Goal: Task Accomplishment & Management: Complete application form

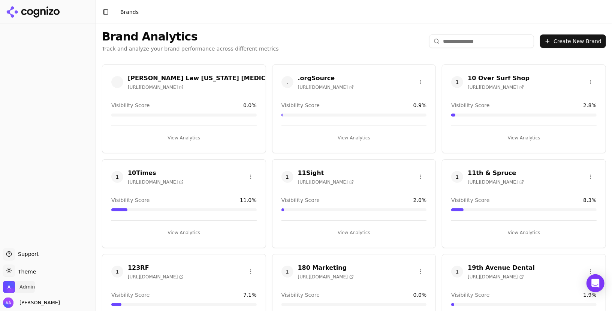
click at [16, 285] on span "Admin" at bounding box center [19, 287] width 32 height 12
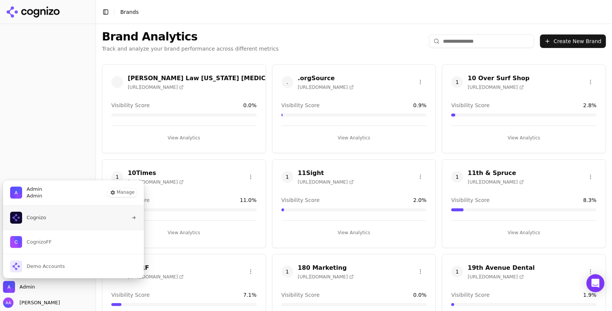
click at [56, 213] on button "Cognizo" at bounding box center [74, 218] width 142 height 24
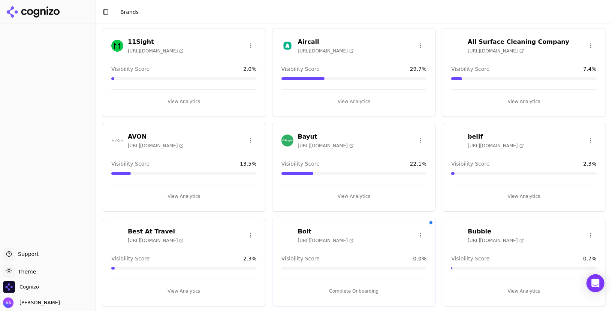
scroll to position [37, 0]
click at [591, 139] on html "Support Support Toggle theme Theme Cognizo Alp Aysan Toggle Sidebar Brands Bran…" at bounding box center [306, 155] width 612 height 311
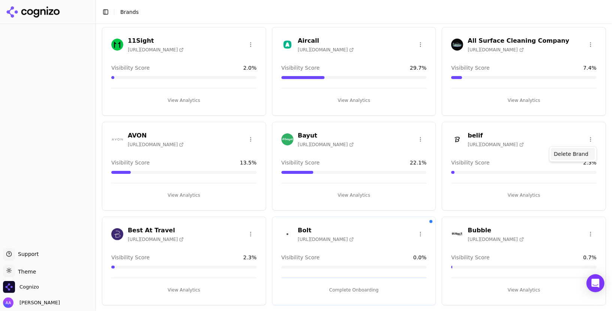
click at [574, 151] on div "Delete Brand" at bounding box center [573, 154] width 44 height 12
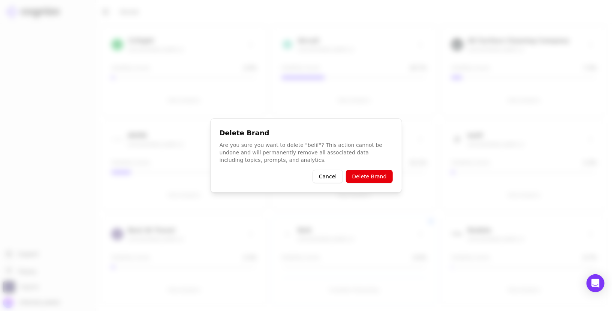
click at [379, 172] on button "Delete Brand" at bounding box center [369, 176] width 46 height 13
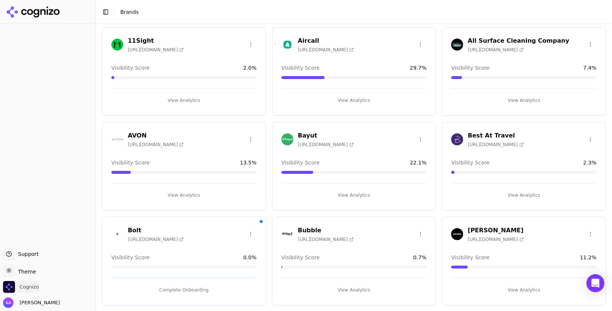
click at [37, 286] on span "Cognizo" at bounding box center [28, 287] width 19 height 7
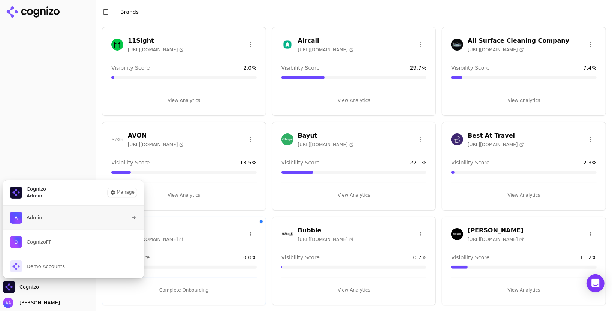
click at [54, 221] on button "Admin" at bounding box center [74, 218] width 142 height 24
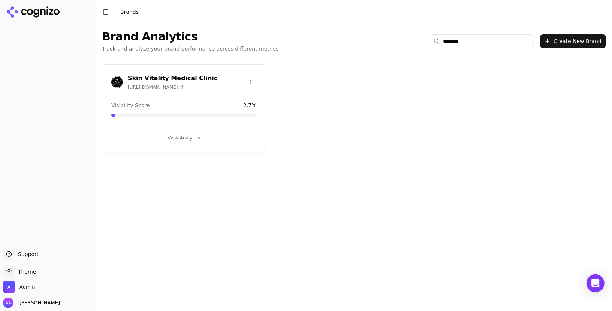
type input "********"
click at [122, 81] on img at bounding box center [117, 82] width 12 height 12
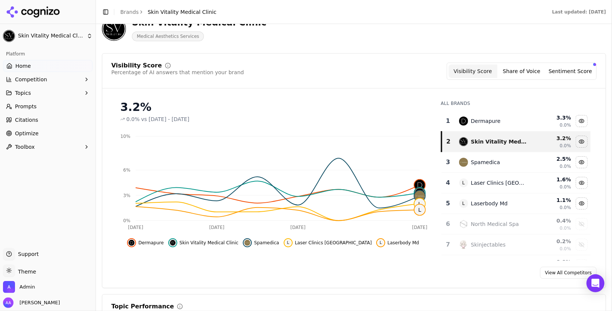
click at [531, 69] on button "Share of Voice" at bounding box center [521, 70] width 49 height 13
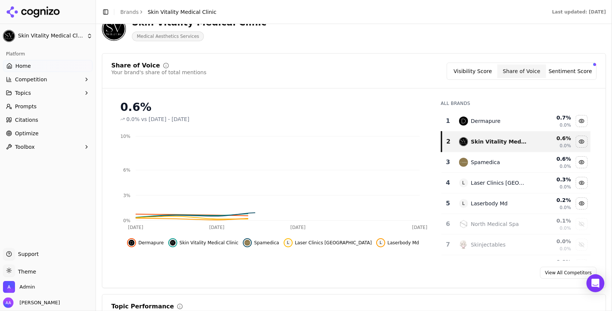
click at [476, 66] on button "Visibility Score" at bounding box center [473, 70] width 49 height 13
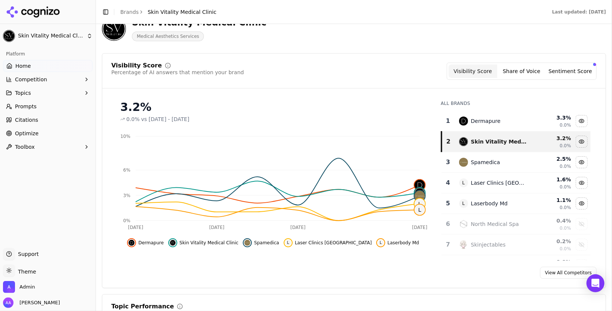
click at [27, 105] on span "Prompts" at bounding box center [26, 106] width 22 height 7
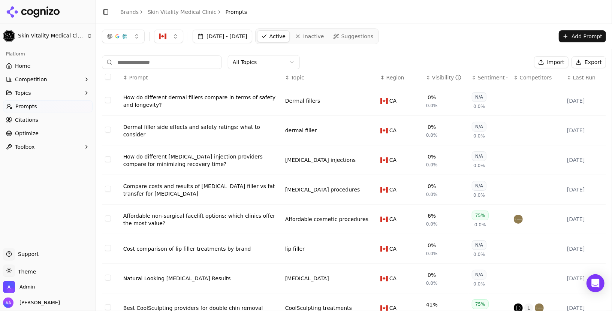
click at [256, 58] on html "Skin Vitality Medical Clinic Platform Home Competition Topics Prompts Citations…" at bounding box center [306, 155] width 612 height 311
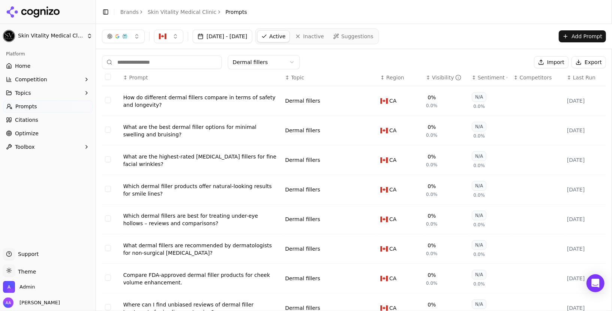
click at [437, 74] on div "Visibility" at bounding box center [447, 77] width 30 height 7
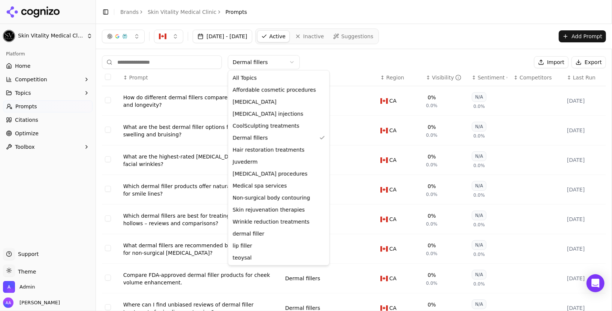
click at [275, 56] on html "Skin Vitality Medical Clinic Platform Home Competition Topics Prompts Citations…" at bounding box center [306, 155] width 612 height 311
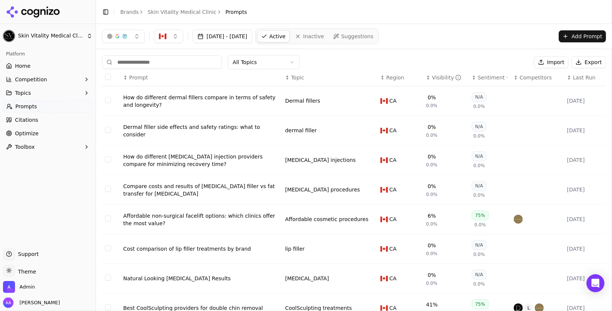
click at [535, 76] on span "Competitors" at bounding box center [536, 77] width 32 height 7
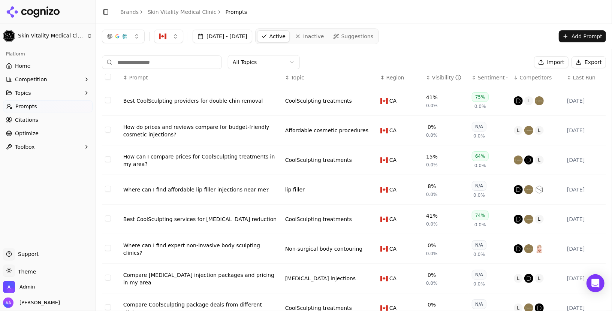
click at [129, 12] on link "Brands" at bounding box center [129, 12] width 18 height 6
click at [19, 287] on html "Skin Vitality Medical Clinic Platform Home Competition Topics Prompts Citations…" at bounding box center [306, 155] width 612 height 311
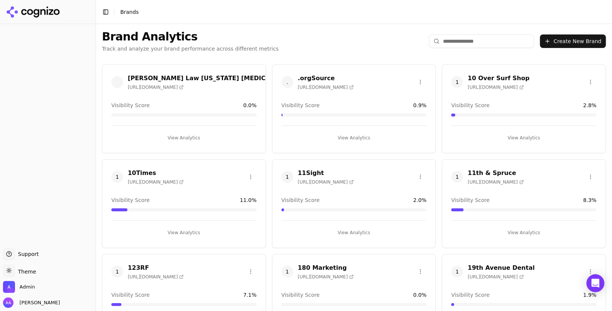
click at [17, 290] on span "Admin" at bounding box center [19, 287] width 32 height 12
click at [7, 288] on img "Open organization switcher" at bounding box center [9, 287] width 12 height 12
click at [8, 288] on img "Open organization switcher" at bounding box center [9, 287] width 12 height 12
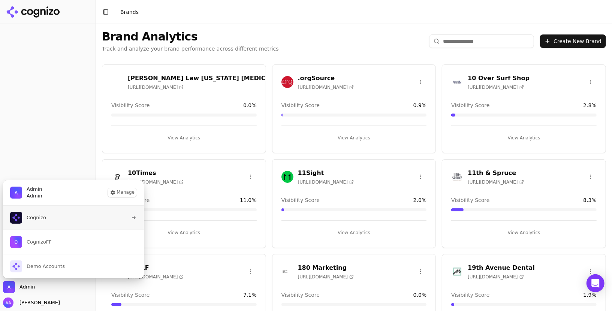
click at [58, 213] on button "Cognizo" at bounding box center [74, 218] width 142 height 24
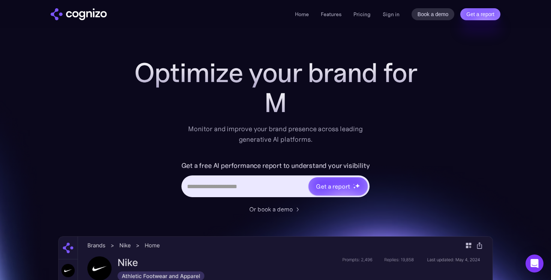
click at [239, 188] on input "Hero URL Input Form" at bounding box center [246, 186] width 126 height 14
click at [173, 130] on div "Optimize your brand for AI sea Monitor and improve your brand presence across l…" at bounding box center [276, 101] width 300 height 87
click at [220, 192] on input "Hero URL Input Form" at bounding box center [246, 186] width 126 height 14
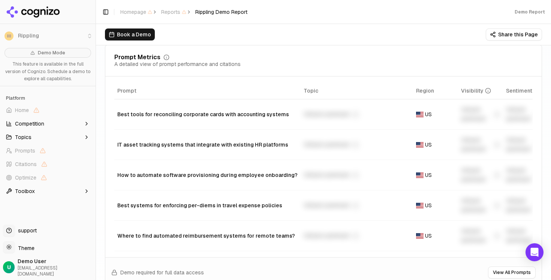
scroll to position [567, 0]
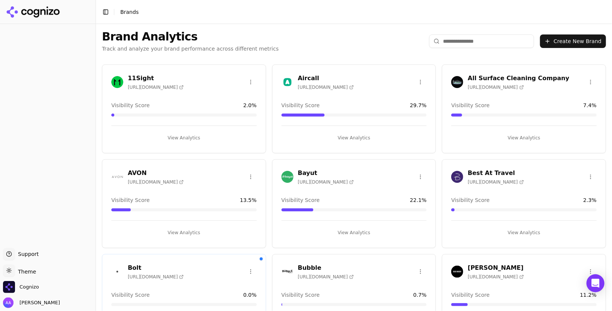
click at [572, 40] on button "Create New Brand" at bounding box center [573, 40] width 66 height 13
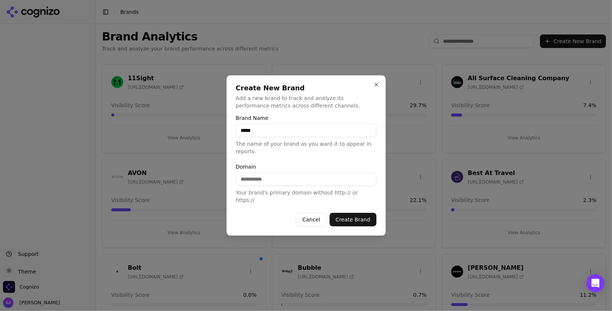
type input "*****"
paste input "**********"
type input "*********"
click at [366, 220] on button "Create Brand" at bounding box center [352, 219] width 47 height 13
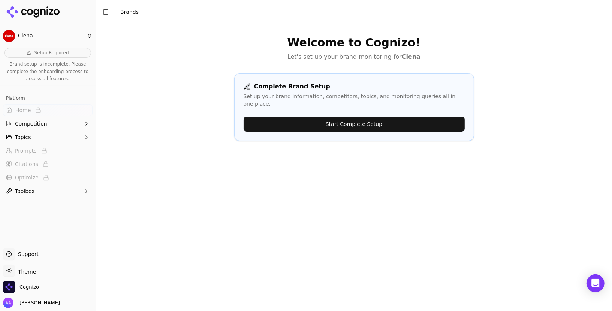
click at [356, 117] on button "Start Complete Setup" at bounding box center [354, 124] width 221 height 15
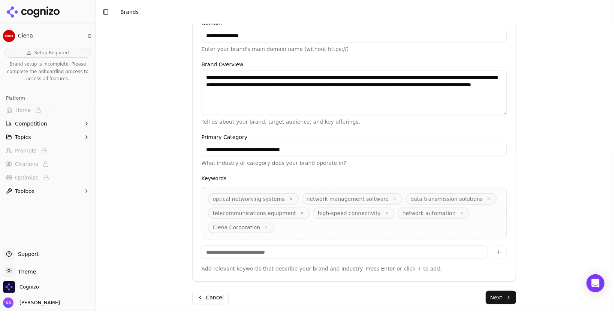
scroll to position [186, 0]
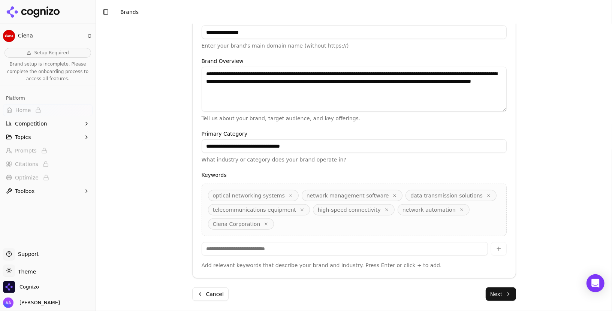
click at [500, 294] on button "Next" at bounding box center [501, 293] width 30 height 13
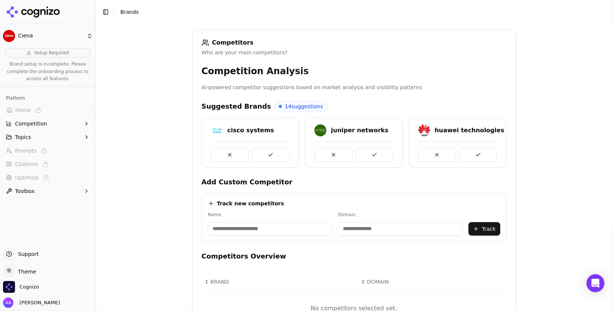
scroll to position [170, 0]
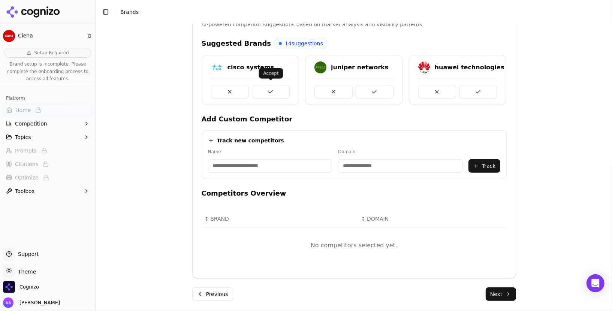
click at [271, 90] on button at bounding box center [271, 91] width 38 height 13
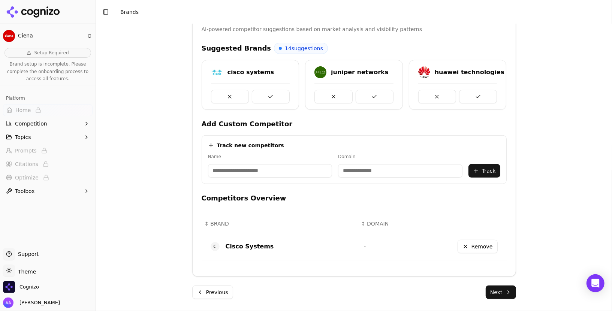
scroll to position [163, 0]
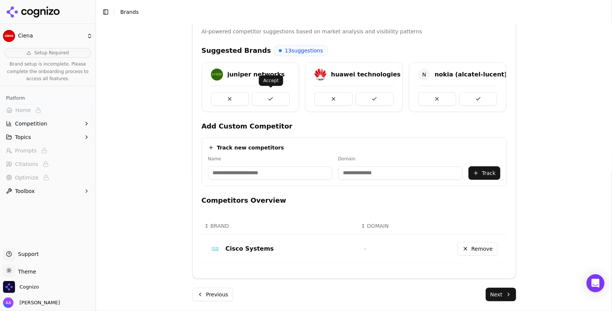
click at [273, 100] on button at bounding box center [271, 98] width 38 height 13
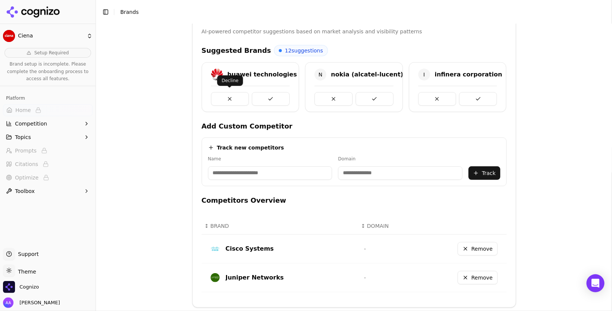
click at [237, 98] on button at bounding box center [230, 98] width 38 height 13
click at [239, 99] on button at bounding box center [230, 98] width 38 height 13
click at [259, 95] on button at bounding box center [271, 98] width 38 height 13
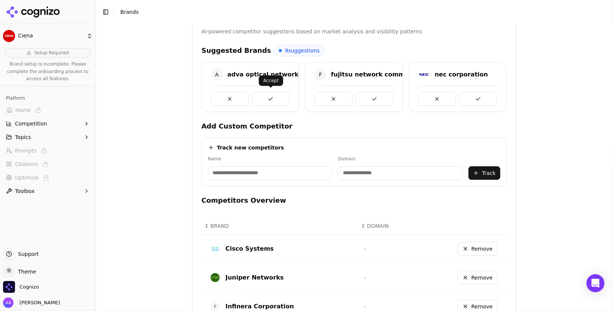
click at [259, 95] on button at bounding box center [271, 98] width 38 height 13
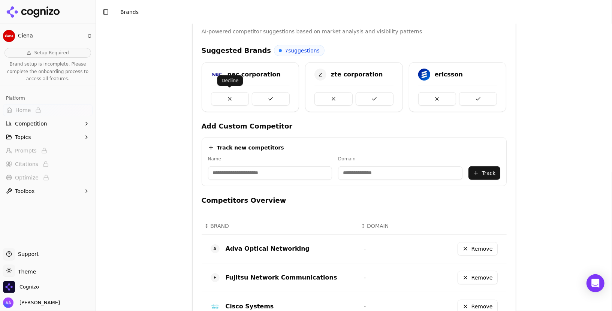
click at [233, 99] on button at bounding box center [230, 98] width 38 height 13
click at [259, 96] on button at bounding box center [271, 98] width 38 height 13
click at [231, 95] on button at bounding box center [230, 98] width 38 height 13
click at [275, 93] on button at bounding box center [271, 98] width 38 height 13
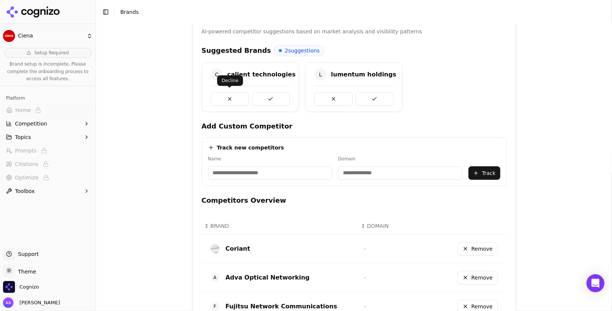
click at [234, 97] on button at bounding box center [230, 98] width 38 height 13
click at [231, 93] on button at bounding box center [230, 98] width 38 height 13
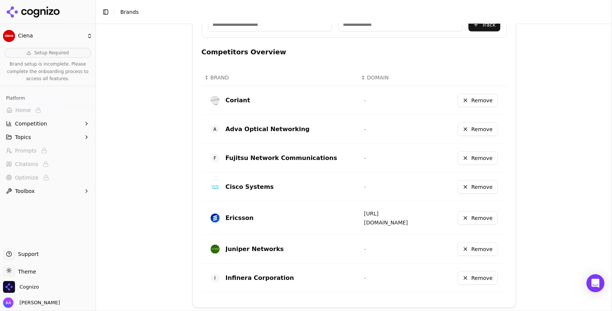
scroll to position [343, 0]
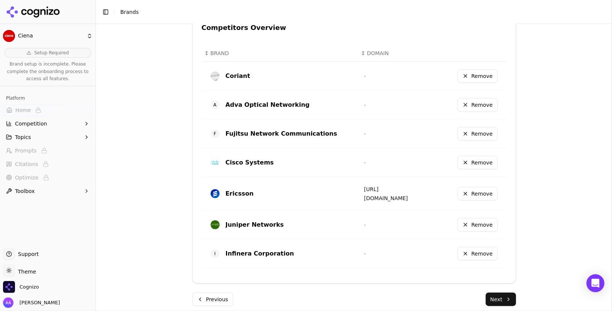
click at [504, 293] on button "Next" at bounding box center [501, 299] width 30 height 13
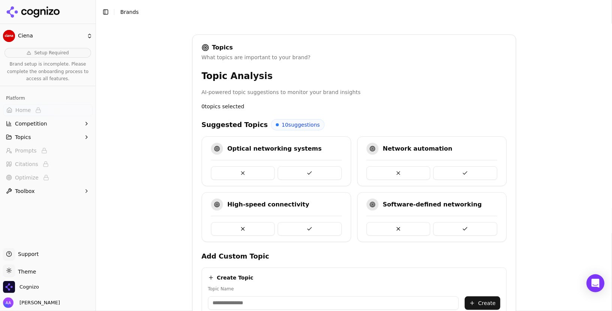
scroll to position [99, 0]
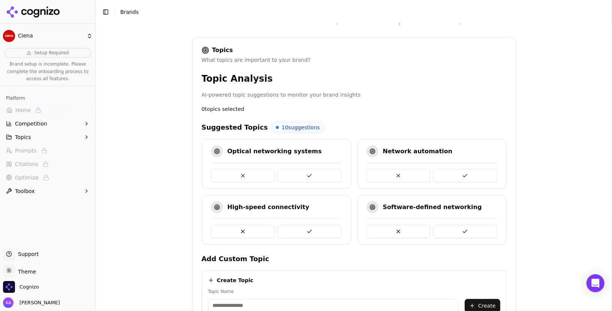
click at [316, 169] on button at bounding box center [310, 175] width 64 height 13
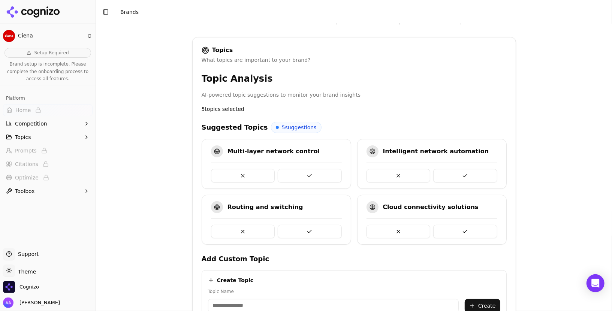
click at [316, 169] on button at bounding box center [310, 175] width 64 height 13
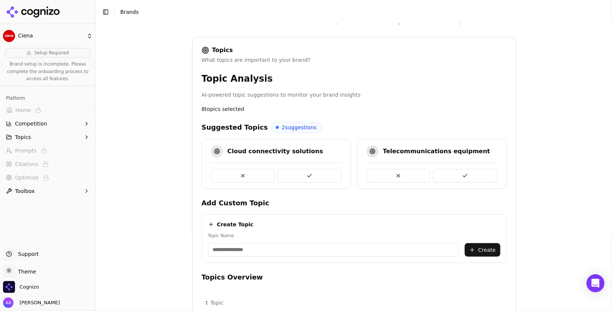
click at [316, 169] on button at bounding box center [310, 175] width 64 height 13
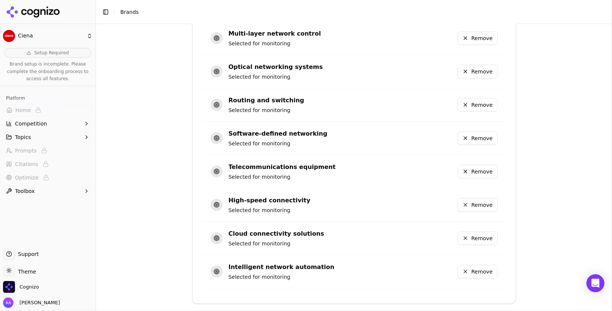
scroll to position [488, 0]
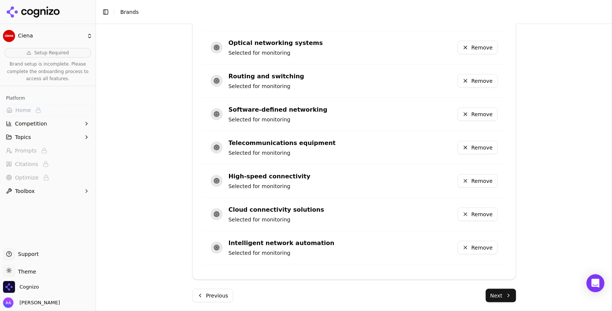
click at [505, 295] on button "Next" at bounding box center [501, 295] width 30 height 13
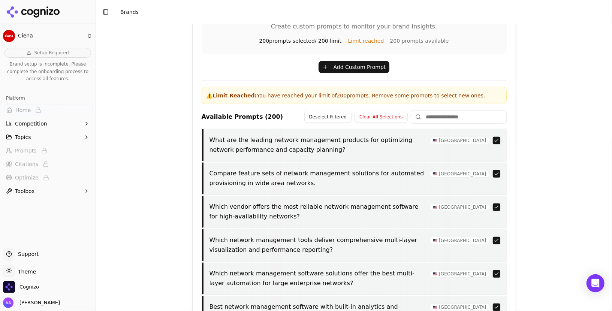
scroll to position [451, 0]
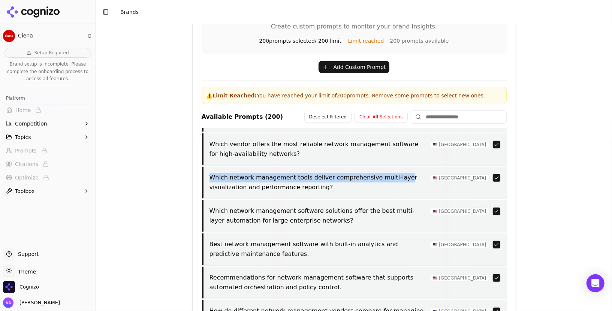
drag, startPoint x: 209, startPoint y: 174, endPoint x: 398, endPoint y: 174, distance: 188.9
click at [398, 174] on p "Which network management tools deliver comprehensive multi-layer visualization …" at bounding box center [318, 182] width 216 height 19
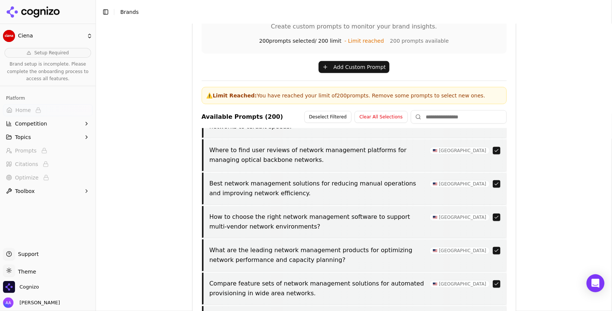
scroll to position [0, 0]
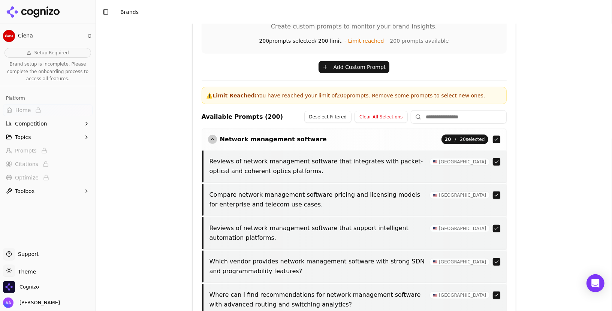
click at [303, 141] on button "Network management software" at bounding box center [267, 139] width 119 height 9
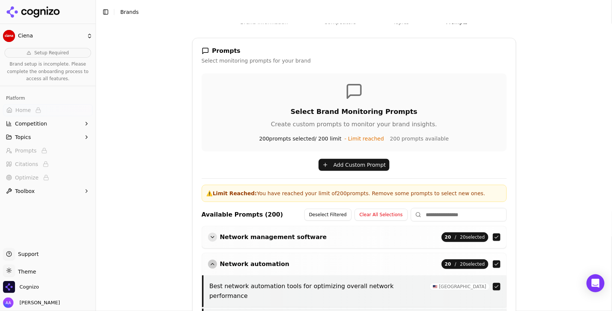
scroll to position [23, 0]
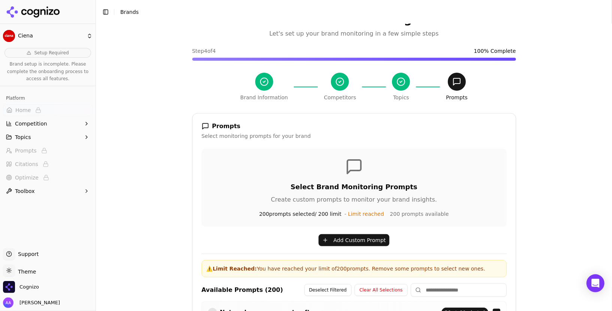
click at [350, 236] on button "Add Custom Prompt" at bounding box center [354, 240] width 71 height 12
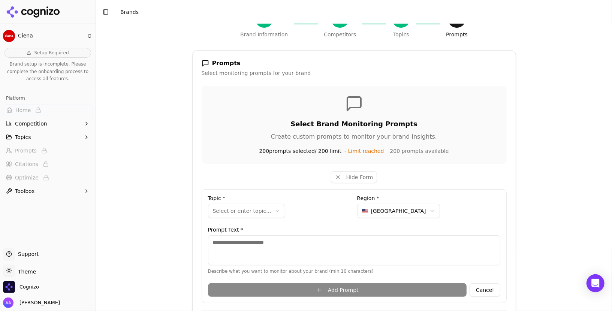
scroll to position [133, 0]
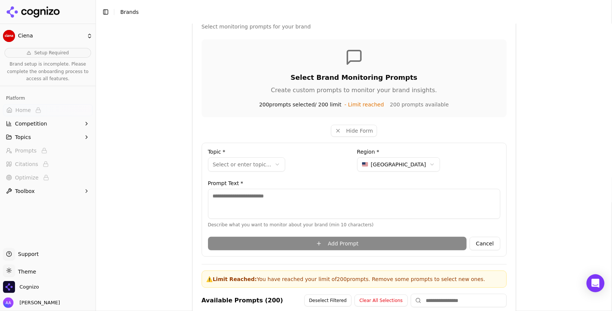
click at [481, 241] on button "Cancel" at bounding box center [485, 243] width 30 height 13
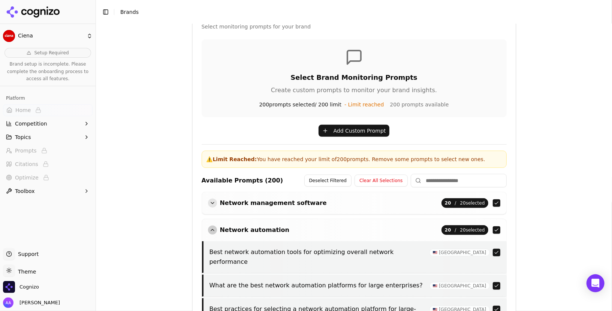
click at [372, 125] on button "Add Custom Prompt" at bounding box center [354, 131] width 71 height 12
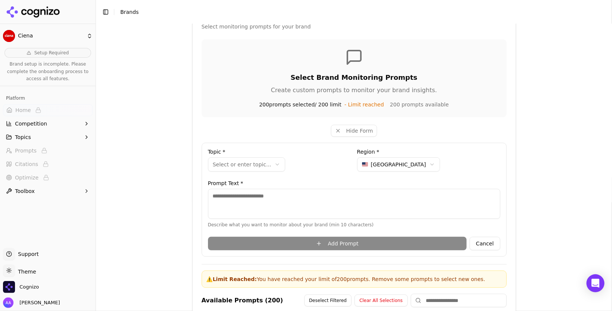
click at [392, 163] on html "**********" at bounding box center [306, 155] width 612 height 311
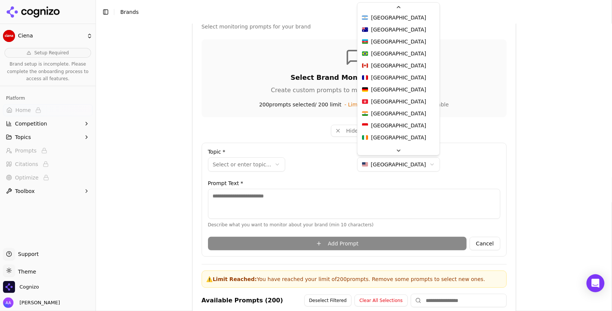
scroll to position [0, 0]
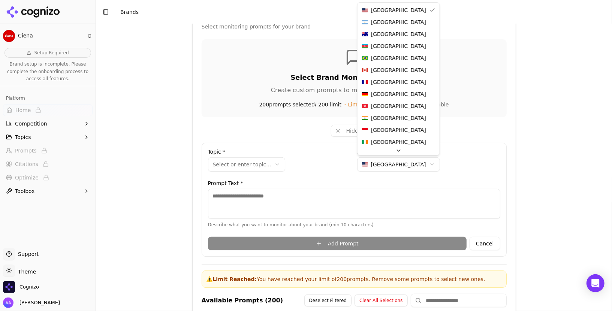
click at [544, 137] on html "**********" at bounding box center [306, 155] width 612 height 311
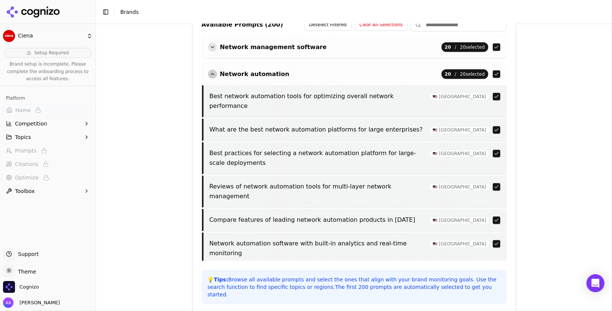
scroll to position [410, 0]
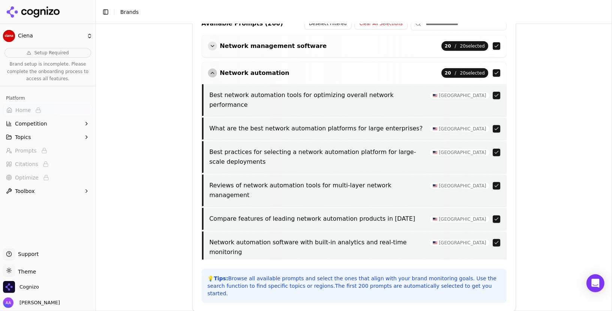
click at [272, 76] on div "Network automation 20 / 20 selected" at bounding box center [354, 73] width 304 height 22
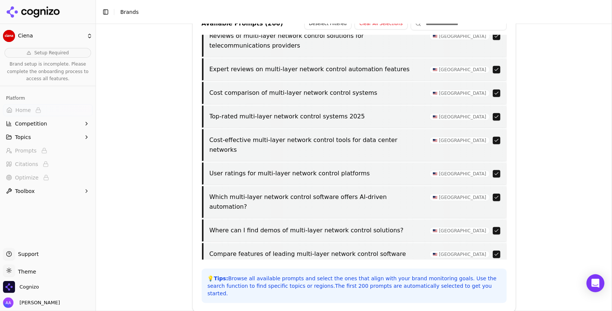
scroll to position [760, 0]
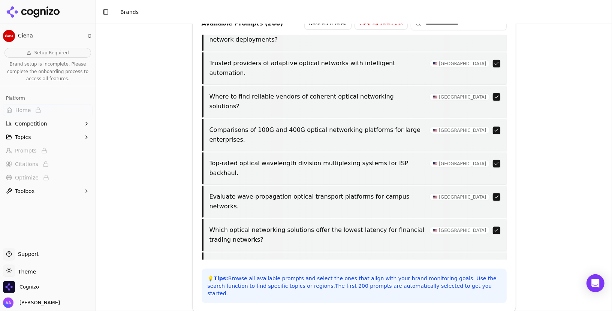
scroll to position [437, 0]
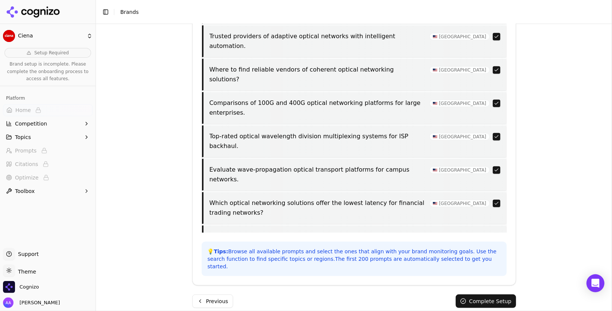
click at [492, 295] on button "Complete Setup" at bounding box center [486, 301] width 60 height 13
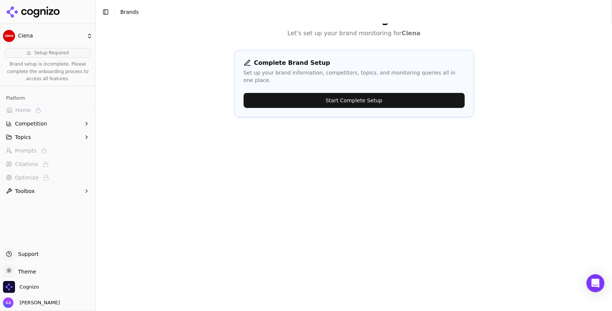
scroll to position [0, 0]
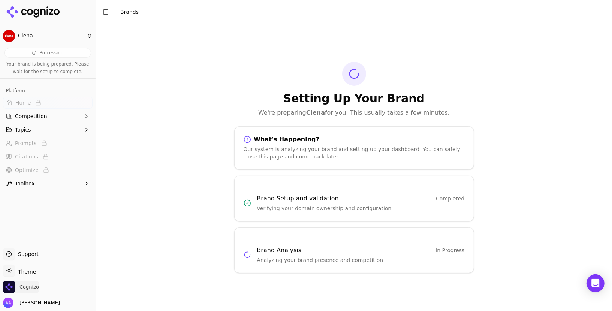
click at [24, 292] on span "Cognizo" at bounding box center [21, 287] width 36 height 12
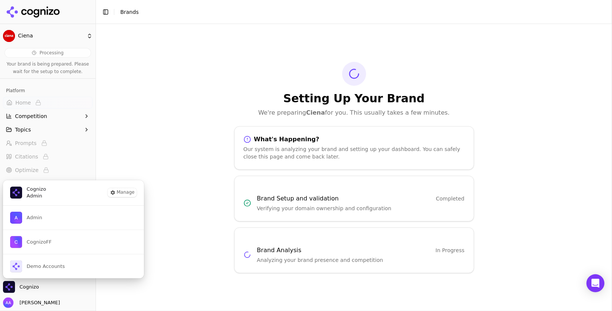
click at [144, 135] on div "Setting Up Your Brand We're preparing Ciena for you. This usually takes a few m…" at bounding box center [354, 167] width 516 height 287
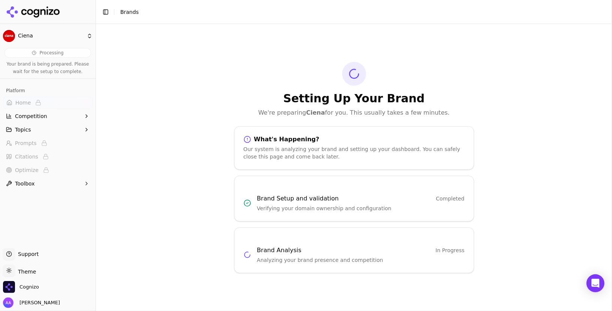
click at [49, 17] on icon at bounding box center [33, 11] width 54 height 11
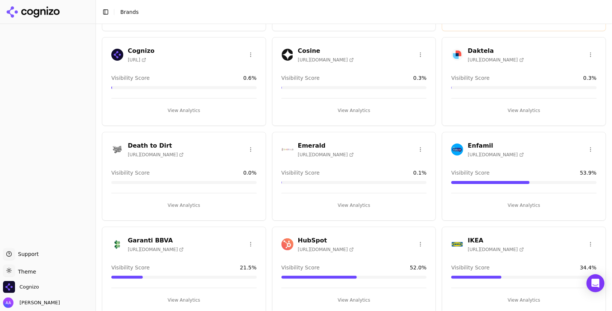
scroll to position [407, 0]
click at [288, 243] on img at bounding box center [287, 244] width 12 height 12
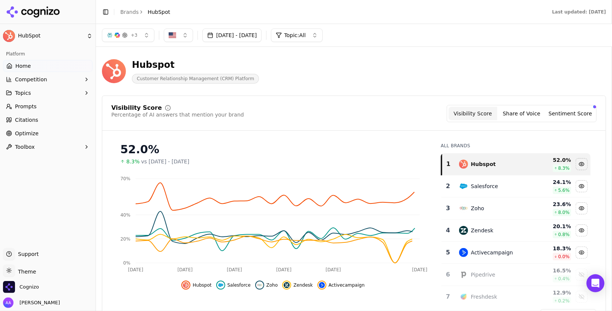
click at [127, 37] on div "+ 3" at bounding box center [122, 35] width 31 height 6
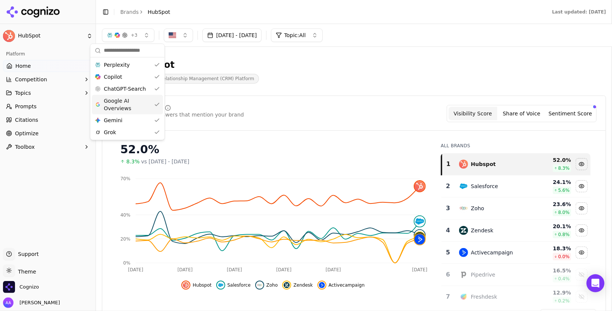
click at [275, 93] on header "Hubspot Customer Relationship Management (CRM) Platform" at bounding box center [354, 74] width 504 height 43
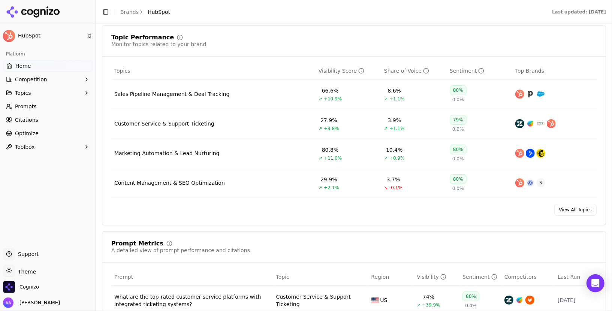
scroll to position [309, 0]
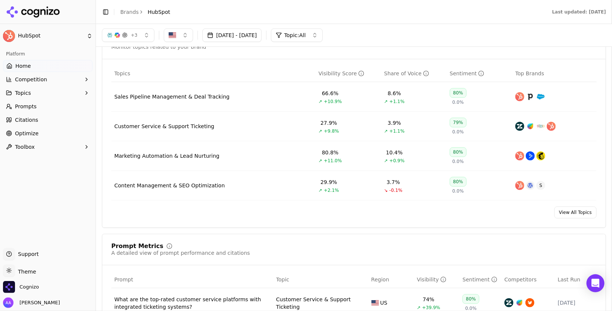
click at [124, 9] on link "Brands" at bounding box center [129, 12] width 18 height 6
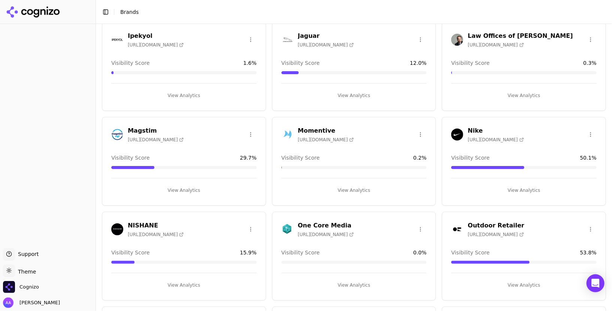
scroll to position [708, 0]
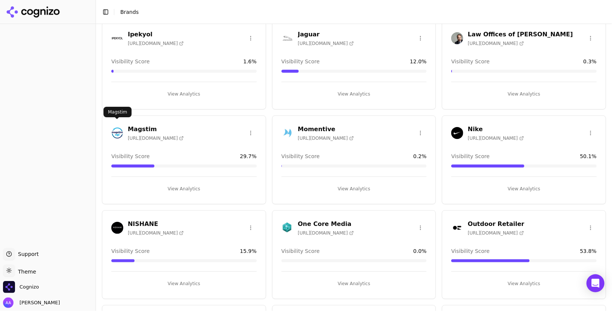
click at [119, 127] on img at bounding box center [117, 133] width 12 height 12
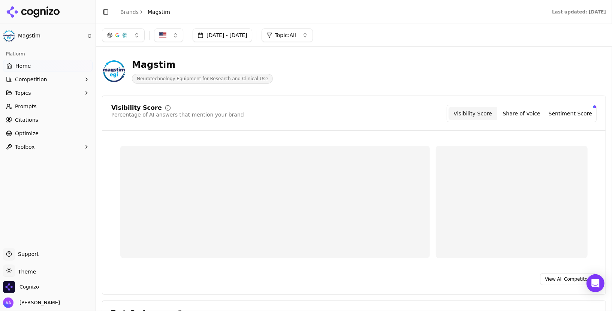
click at [37, 107] on link "Prompts" at bounding box center [48, 106] width 90 height 12
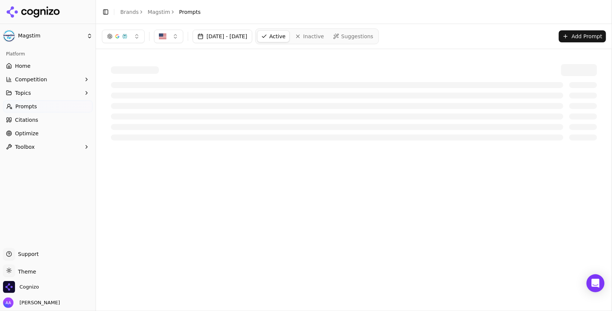
click at [36, 97] on button "Topics" at bounding box center [48, 93] width 90 height 12
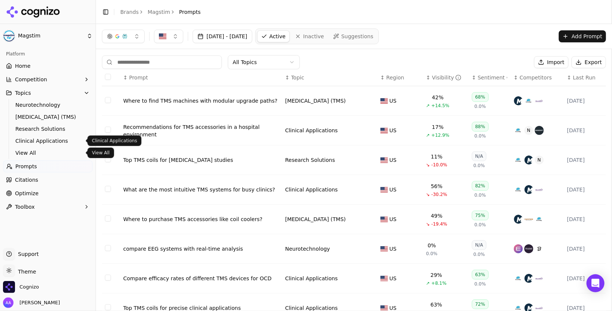
click at [32, 148] on link "View All" at bounding box center [47, 153] width 71 height 10
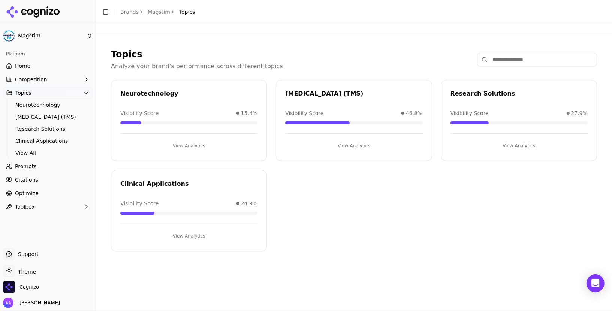
click at [128, 14] on link "Brands" at bounding box center [129, 12] width 18 height 6
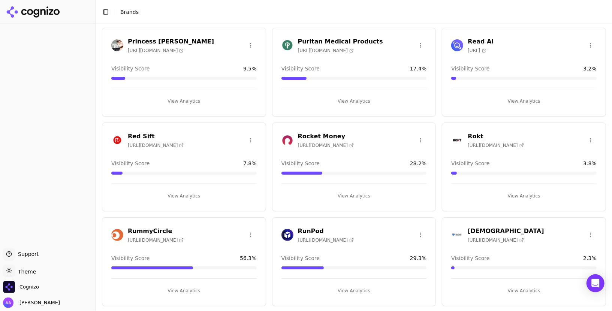
scroll to position [1016, 0]
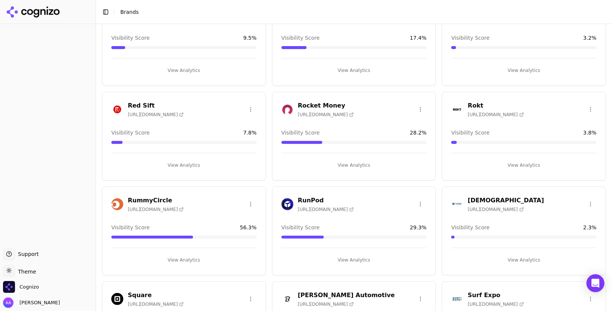
click at [286, 107] on img at bounding box center [287, 109] width 12 height 12
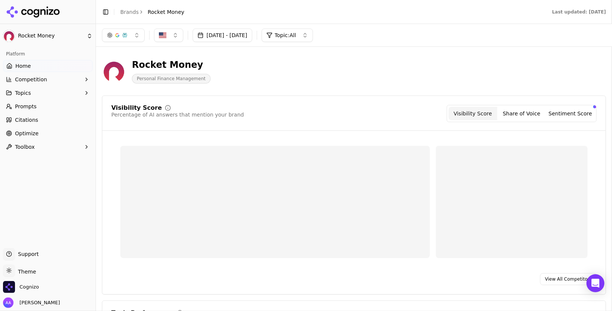
click at [45, 106] on link "Prompts" at bounding box center [48, 106] width 90 height 12
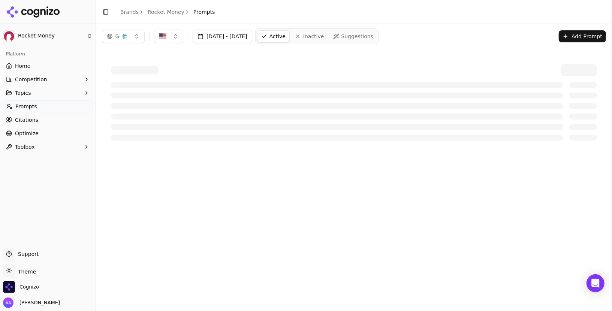
click at [47, 97] on button "Topics" at bounding box center [48, 93] width 90 height 12
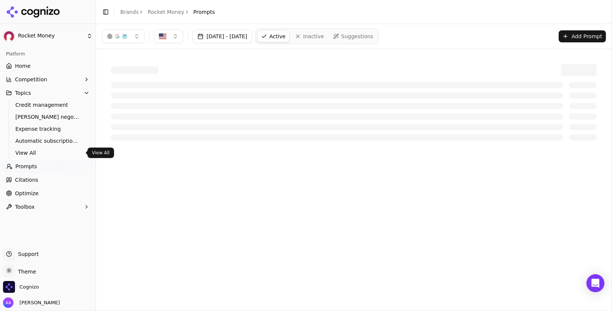
click at [43, 152] on span "View All" at bounding box center [47, 152] width 65 height 7
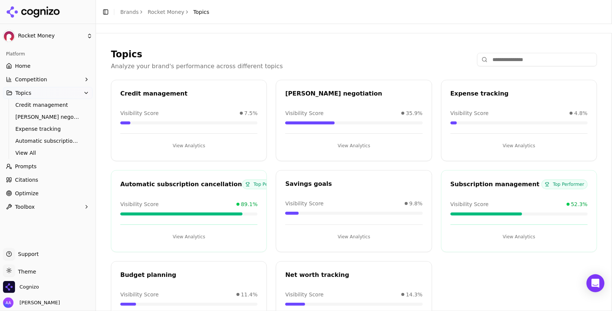
scroll to position [44, 0]
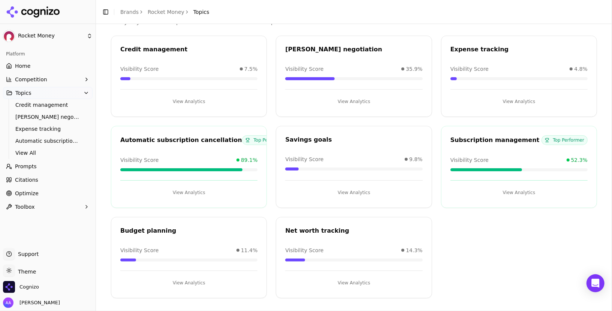
click at [54, 69] on link "Home" at bounding box center [48, 66] width 90 height 12
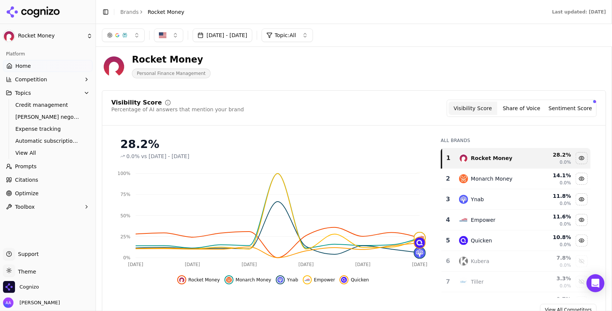
scroll to position [4, 0]
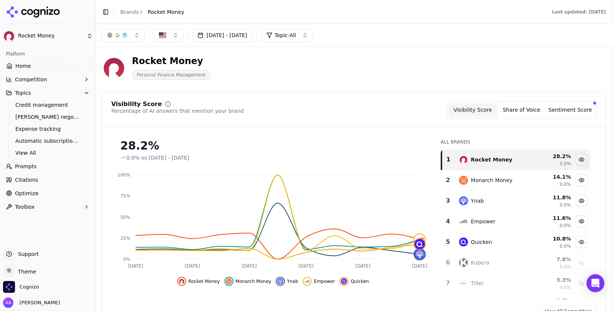
click at [34, 78] on span "Competition" at bounding box center [31, 79] width 32 height 7
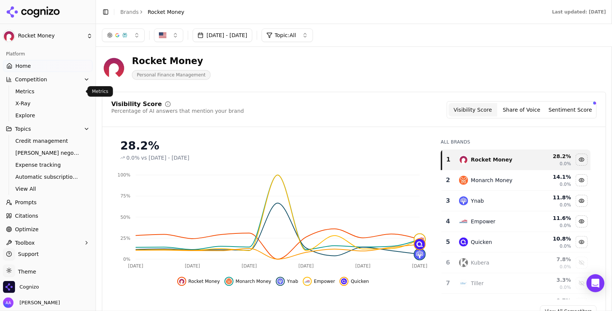
click at [39, 91] on span "Metrics" at bounding box center [47, 91] width 65 height 7
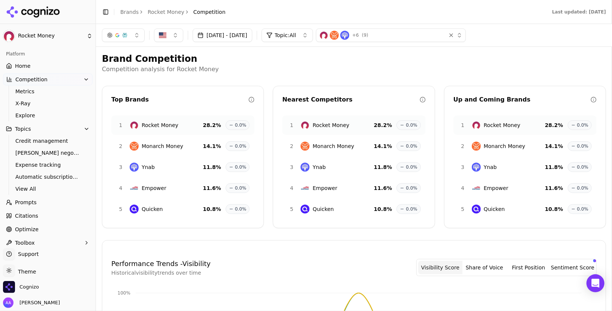
click at [29, 64] on span "Home" at bounding box center [22, 65] width 15 height 7
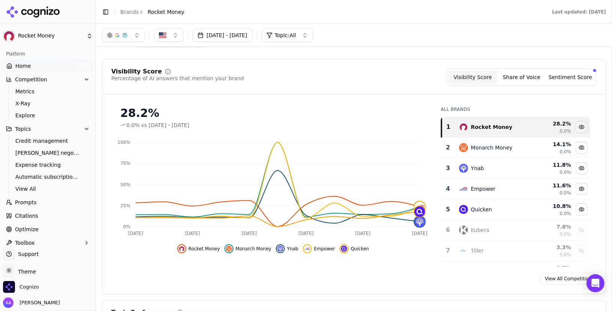
scroll to position [45, 0]
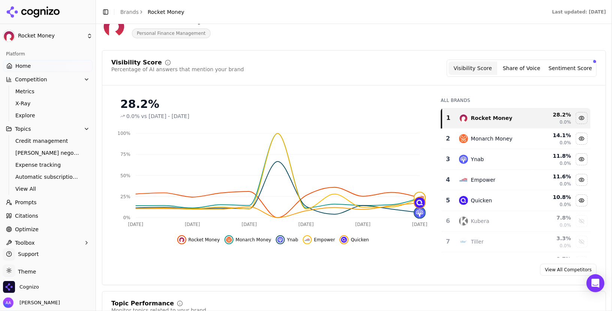
click at [573, 73] on button "Sentiment Score" at bounding box center [570, 67] width 49 height 13
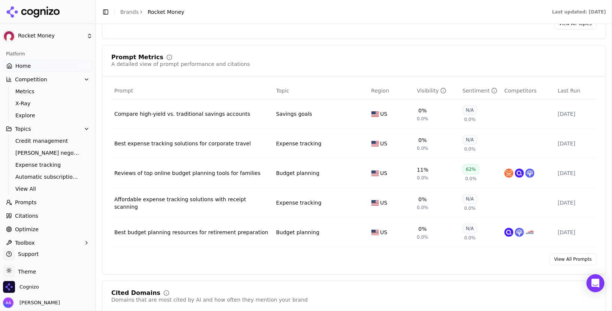
scroll to position [528, 0]
click at [572, 254] on link "View All Prompts" at bounding box center [572, 259] width 47 height 12
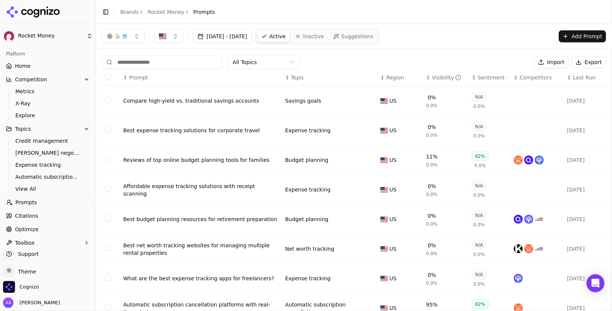
click at [532, 78] on span "Competitors" at bounding box center [536, 77] width 32 height 7
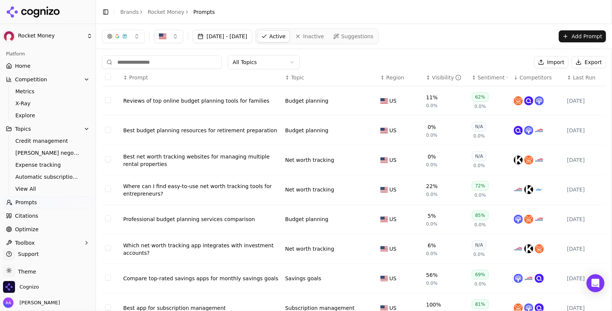
click at [236, 133] on div "Best budget planning resources for retirement preparation" at bounding box center [201, 130] width 156 height 7
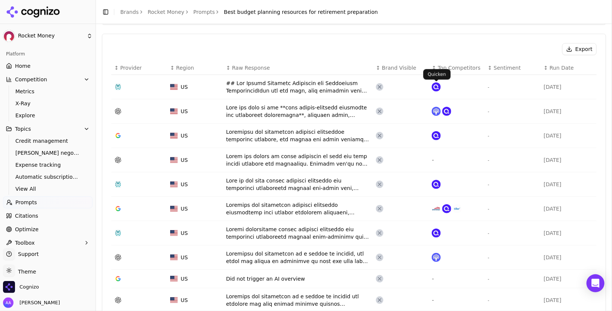
scroll to position [249, 0]
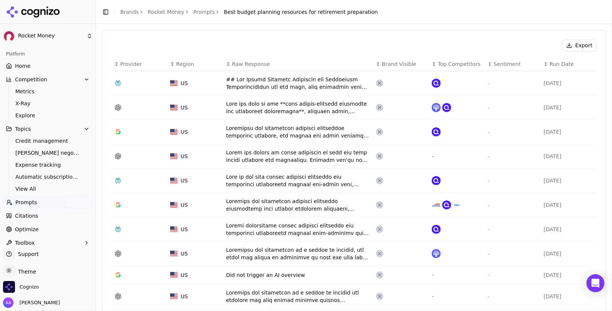
click at [271, 82] on div "Data table" at bounding box center [298, 83] width 144 height 15
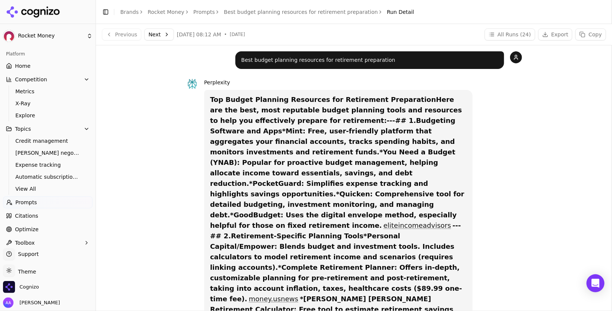
click at [75, 213] on link "Citations" at bounding box center [48, 216] width 90 height 12
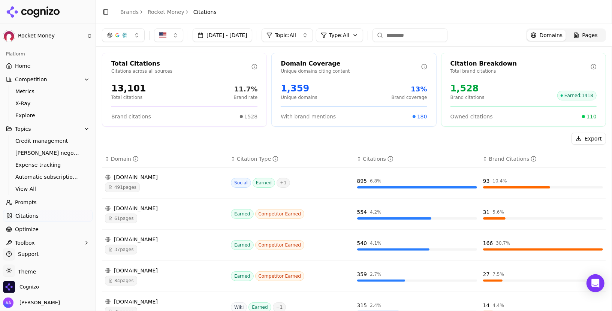
click at [140, 40] on button "button" at bounding box center [123, 34] width 43 height 13
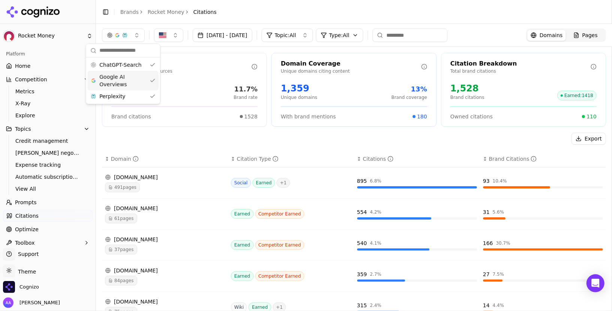
click at [141, 77] on span "Google AI Overviews" at bounding box center [122, 80] width 47 height 15
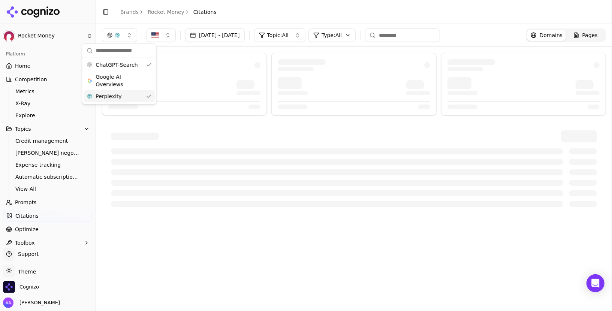
click at [140, 97] on div "Perplexity" at bounding box center [119, 96] width 71 height 12
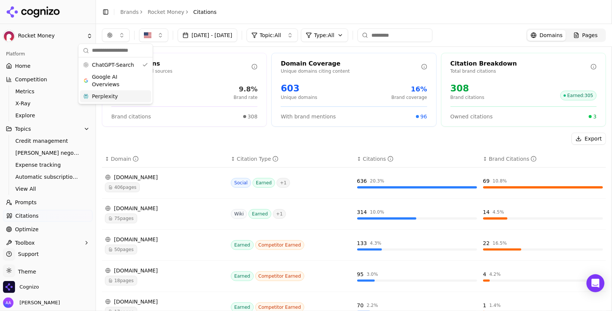
click at [233, 13] on header "Toggle Sidebar Brands Rocket Money Citations" at bounding box center [354, 12] width 516 height 24
click at [346, 31] on html "Rocket Money Platform Home Competition Metrics X-Ray Explore Topics Credit mana…" at bounding box center [306, 155] width 612 height 311
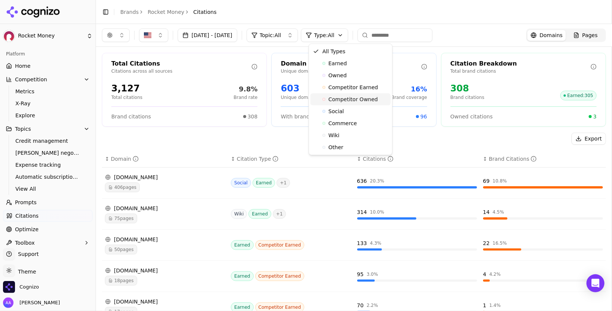
click at [358, 99] on span "Competitor Owned" at bounding box center [352, 99] width 49 height 7
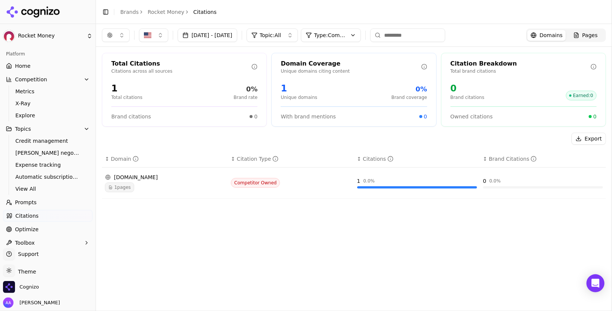
click at [365, 35] on html "Rocket Money Platform Home Competition Metrics X-Ray Explore Topics Credit mana…" at bounding box center [306, 155] width 612 height 311
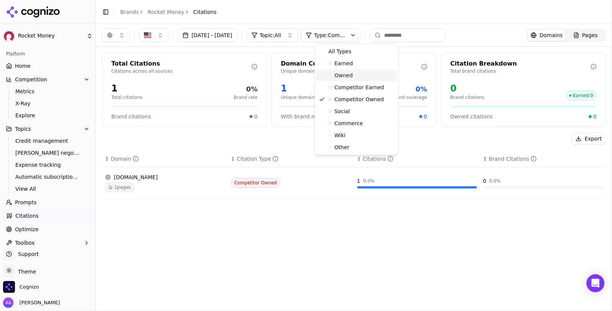
click at [366, 69] on div "Owned" at bounding box center [356, 75] width 80 height 12
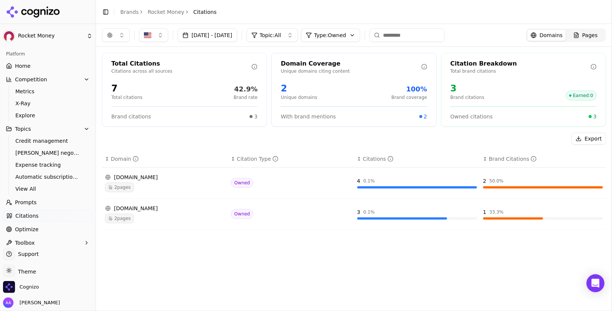
click at [46, 230] on link "Optimize" at bounding box center [48, 229] width 90 height 12
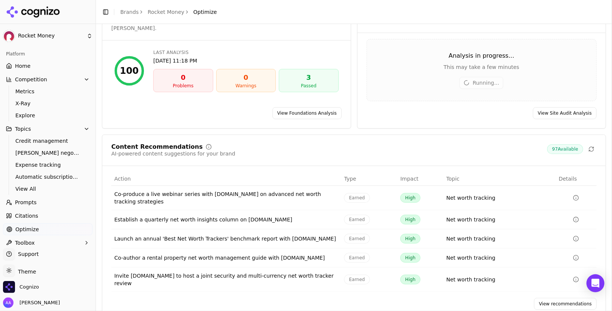
scroll to position [56, 0]
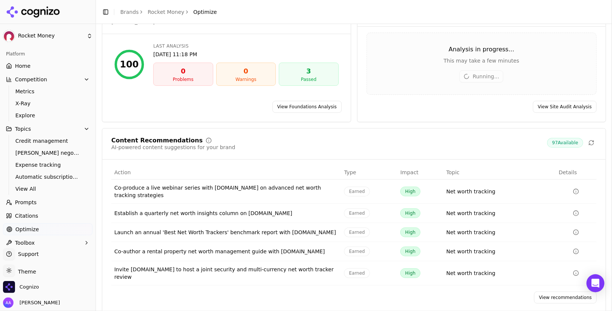
click at [550, 292] on link "View recommendations" at bounding box center [565, 298] width 63 height 12
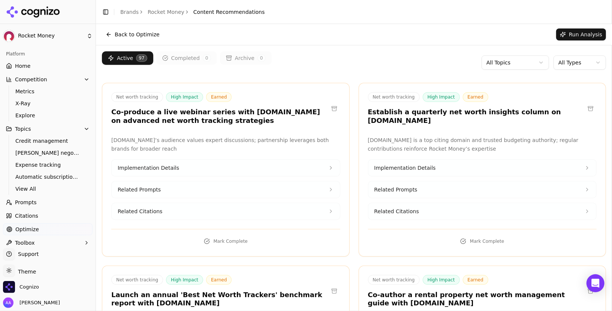
click at [569, 60] on html "Rocket Money Platform Home Competition Metrics X-Ray Explore Topics Credit mana…" at bounding box center [306, 155] width 612 height 311
click at [570, 63] on html "Rocket Money Platform Home Competition Metrics X-Ray Explore Topics Credit mana…" at bounding box center [306, 155] width 612 height 311
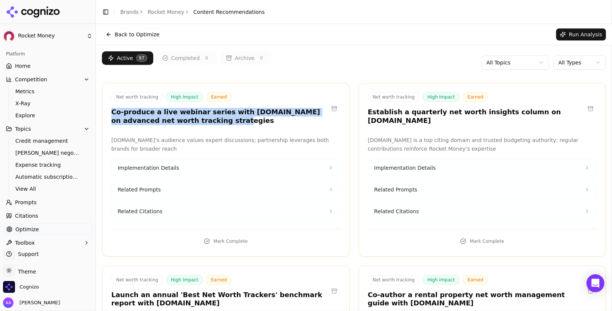
drag, startPoint x: 109, startPoint y: 112, endPoint x: 224, endPoint y: 117, distance: 115.2
click at [224, 117] on div "Net worth tracking High Impact Earned Co-produce a live webinar series with CNB…" at bounding box center [225, 109] width 247 height 35
click at [150, 141] on p "CNBC.com’s audience values expert discussions; partnership leverages both brand…" at bounding box center [225, 144] width 229 height 17
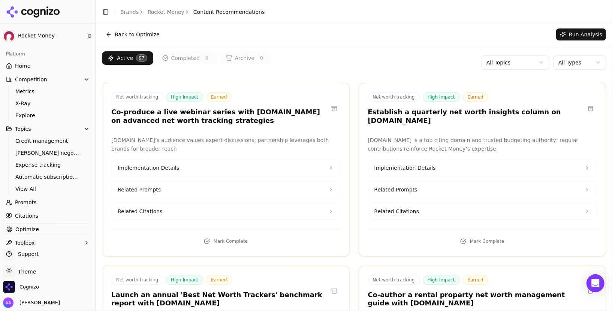
click at [170, 208] on button "Related Citations" at bounding box center [226, 211] width 228 height 16
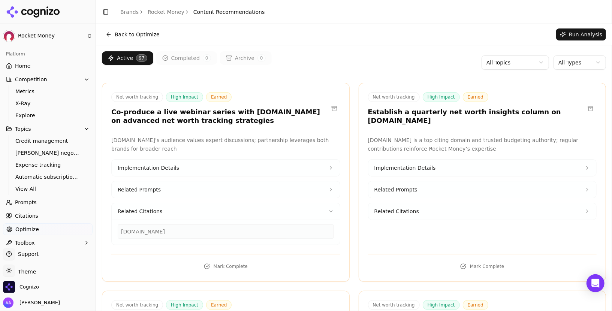
click at [144, 229] on div "cnbc.com" at bounding box center [226, 232] width 216 height 14
click at [404, 208] on span "Related Citations" at bounding box center [396, 211] width 45 height 7
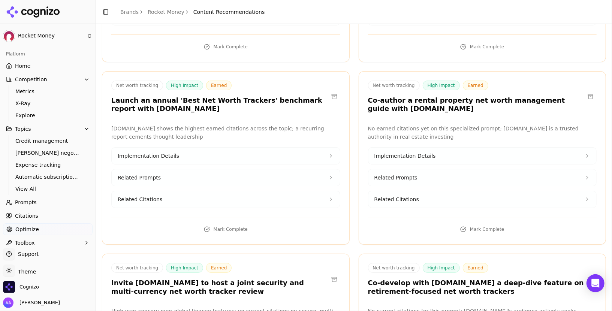
scroll to position [254, 0]
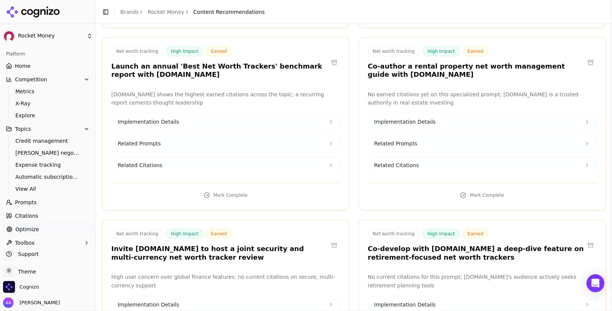
click at [405, 163] on span "Related Citations" at bounding box center [396, 165] width 45 height 7
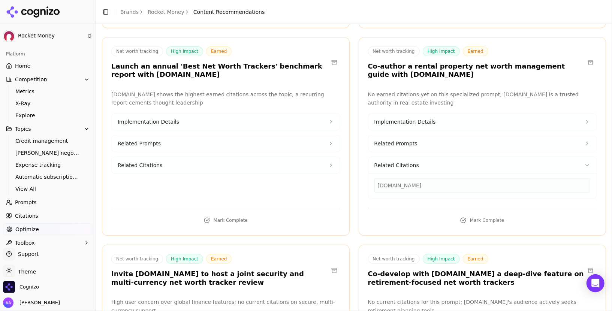
click at [196, 167] on button "Related Citations" at bounding box center [226, 165] width 228 height 16
click at [31, 12] on icon at bounding box center [30, 12] width 6 height 6
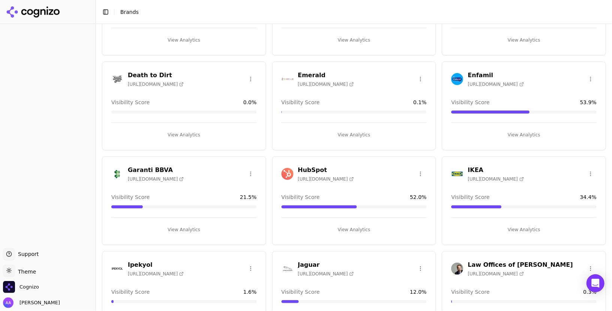
scroll to position [481, 0]
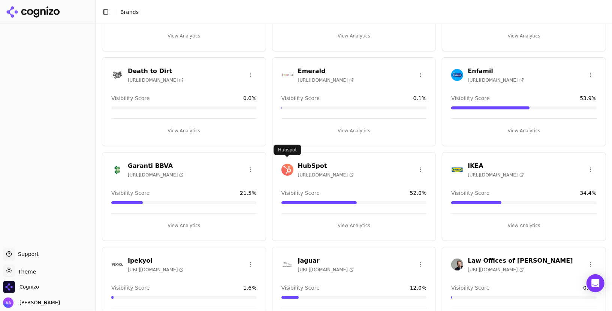
click at [289, 164] on img at bounding box center [287, 170] width 12 height 12
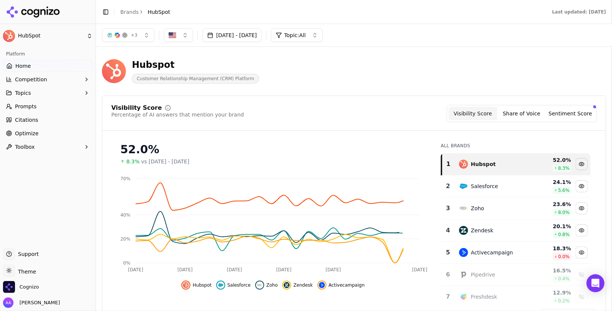
click at [70, 131] on link "Optimize" at bounding box center [48, 133] width 90 height 12
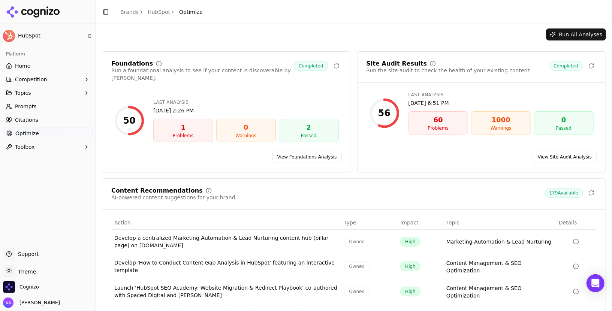
scroll to position [58, 0]
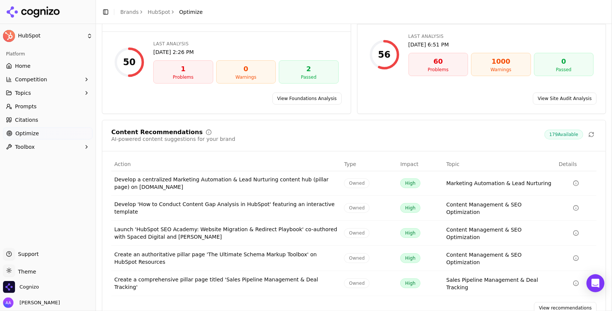
click at [546, 302] on link "View recommendations" at bounding box center [565, 308] width 63 height 12
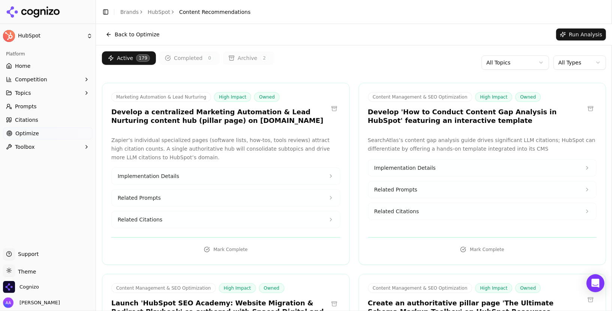
click at [283, 214] on button "Related Citations" at bounding box center [226, 219] width 228 height 16
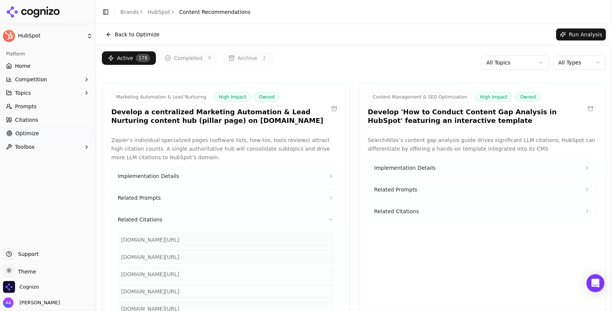
click at [283, 214] on button "Related Citations" at bounding box center [226, 219] width 228 height 16
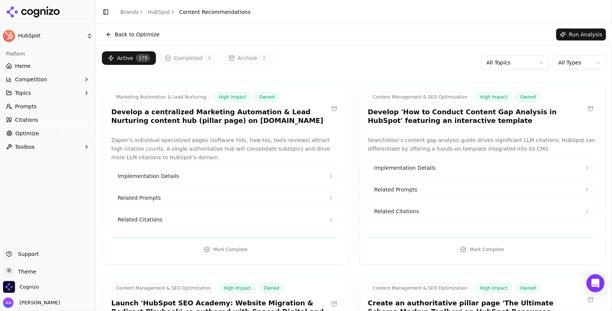
click at [144, 96] on span "Marketing Automation & Lead Nurturing" at bounding box center [161, 97] width 100 height 10
click at [173, 97] on span "Marketing Automation & Lead Nurturing" at bounding box center [161, 97] width 100 height 10
click at [55, 86] on ul "Home Competition Topics Prompts Citations Optimize Toolbox" at bounding box center [48, 106] width 90 height 93
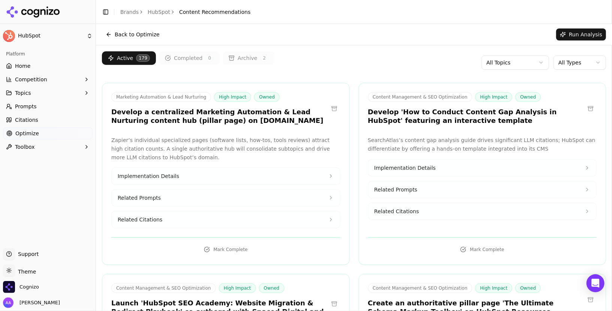
click at [56, 93] on button "Topics" at bounding box center [48, 93] width 90 height 12
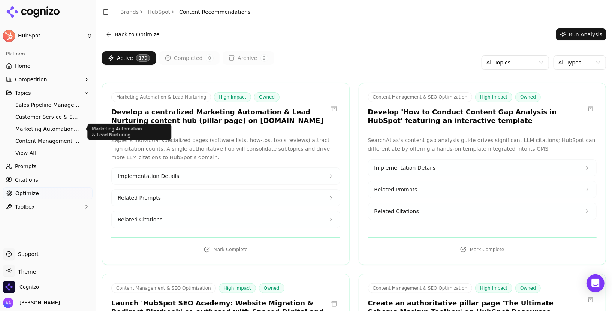
click at [61, 126] on span "Marketing Automation & Lead Nurturing" at bounding box center [47, 128] width 65 height 7
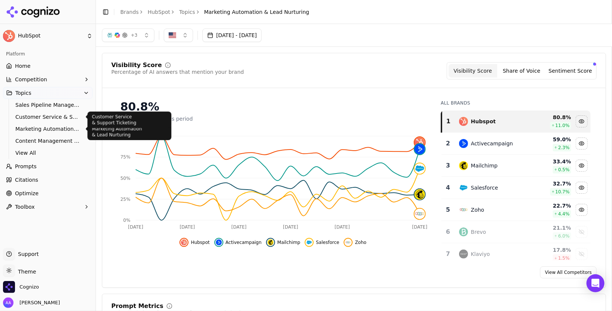
click at [49, 118] on span "Customer Service & Support Ticketing" at bounding box center [47, 116] width 65 height 7
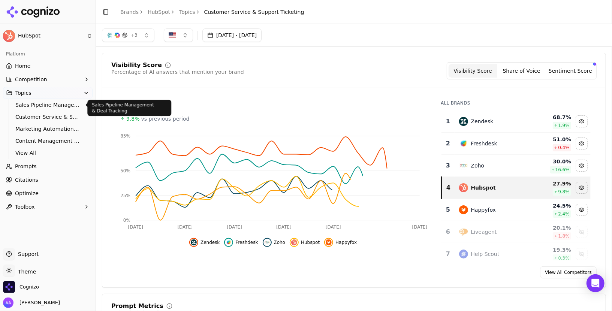
click at [49, 106] on span "Sales Pipeline Management & Deal Tracking" at bounding box center [47, 104] width 65 height 7
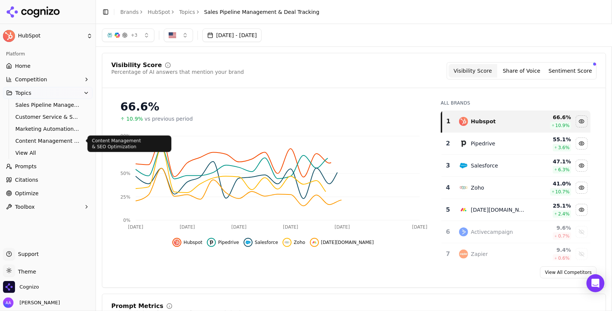
click at [58, 140] on span "Content Management & SEO Optimization" at bounding box center [47, 140] width 65 height 7
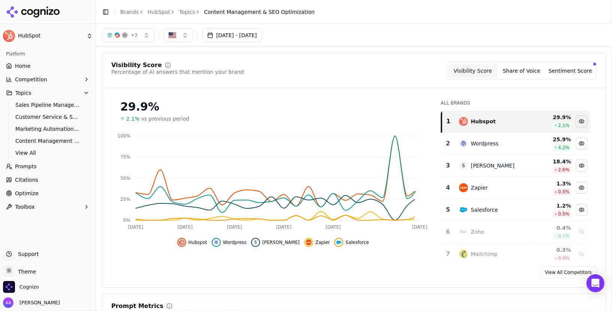
click at [61, 128] on span "Marketing Automation & Lead Nurturing" at bounding box center [47, 128] width 65 height 7
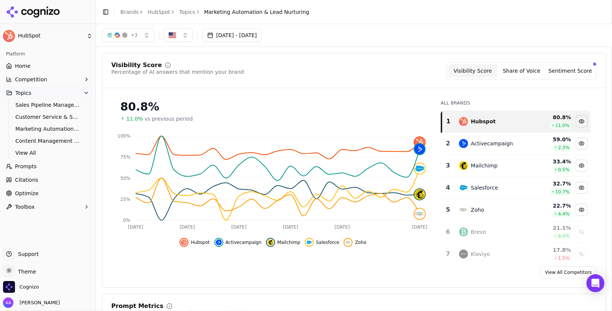
click at [133, 118] on span "11.0%" at bounding box center [134, 118] width 16 height 7
click at [133, 119] on span "11.0%" at bounding box center [134, 118] width 16 height 7
click at [39, 114] on span "Customer Service & Support Ticketing" at bounding box center [47, 116] width 65 height 7
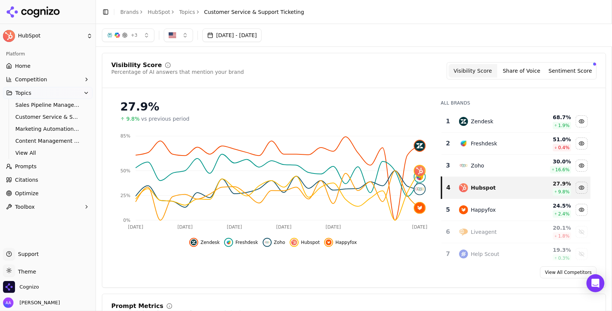
click at [130, 107] on div "27.9%" at bounding box center [272, 106] width 305 height 13
click at [34, 189] on link "Optimize" at bounding box center [48, 193] width 90 height 12
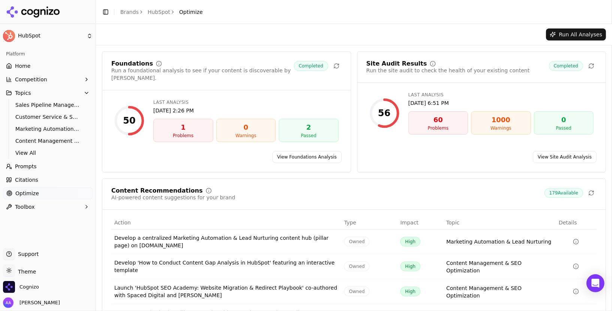
scroll to position [58, 0]
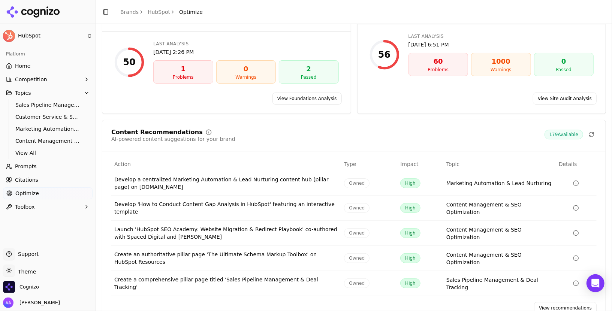
click at [563, 302] on link "View recommendations" at bounding box center [565, 308] width 63 height 12
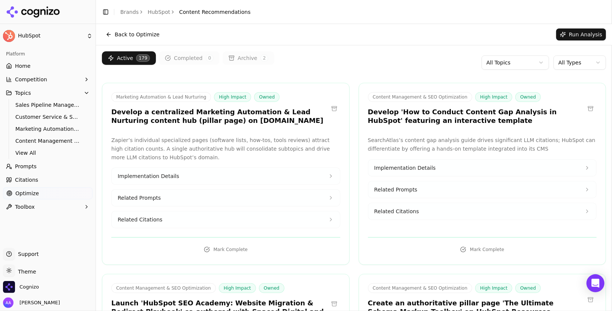
click at [490, 64] on html "HubSpot Platform Home Competition Topics Sales Pipeline Management & Deal Track…" at bounding box center [306, 155] width 612 height 311
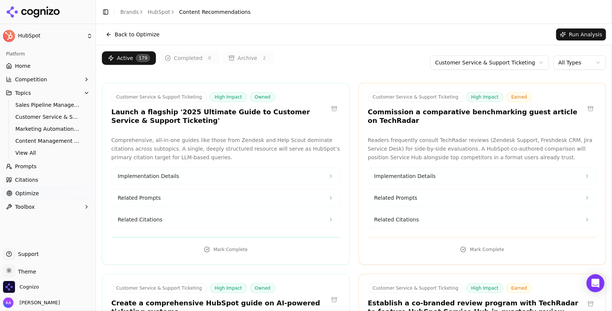
scroll to position [14, 0]
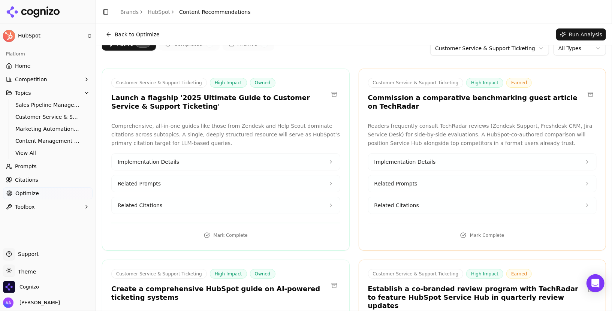
click at [250, 201] on button "Related Citations" at bounding box center [226, 205] width 228 height 16
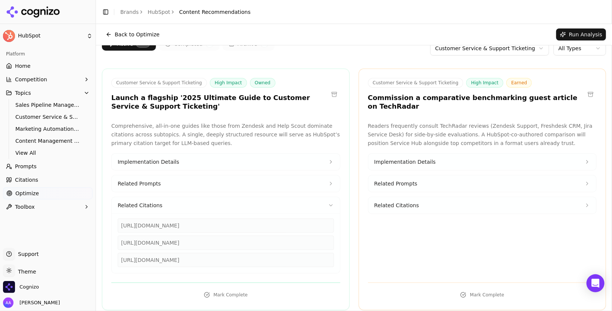
click at [250, 201] on button "Related Citations" at bounding box center [226, 205] width 228 height 16
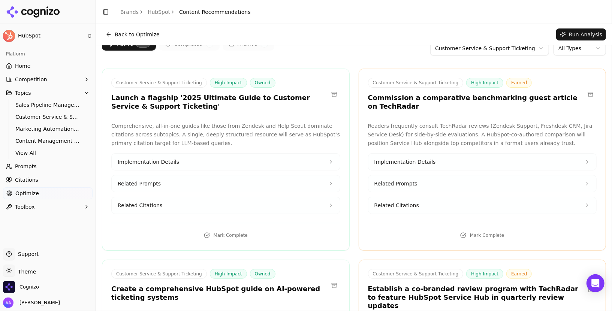
click at [156, 202] on span "Related Citations" at bounding box center [140, 205] width 45 height 7
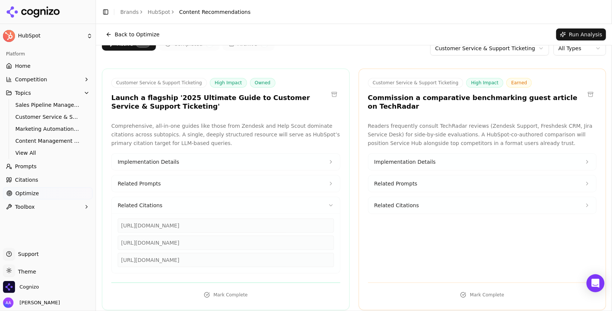
click at [163, 223] on div "https://zendesk.com/blog/ai-powered-ticketing" at bounding box center [226, 226] width 216 height 14
copy div "https://zendesk.com/blog/ai-powered-ticketing"
click at [232, 258] on div "https://helpscout.com/playlists/customer-service-software" at bounding box center [226, 260] width 216 height 14
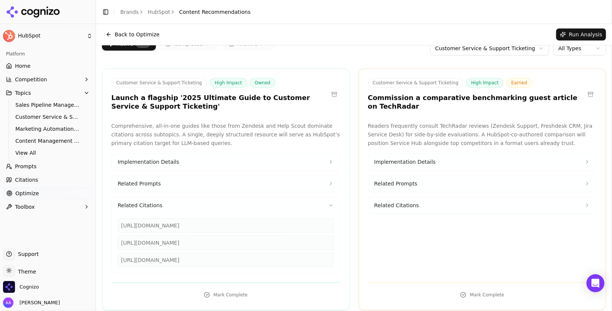
click at [232, 258] on div "https://helpscout.com/playlists/customer-service-software" at bounding box center [226, 260] width 216 height 14
copy div "https://helpscout.com/playlists/customer-service-software"
click at [189, 185] on button "Related Prompts" at bounding box center [226, 183] width 228 height 16
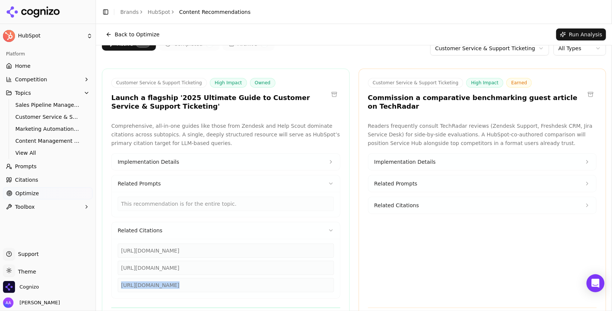
click at [186, 159] on button "Implementation Details" at bounding box center [226, 162] width 228 height 16
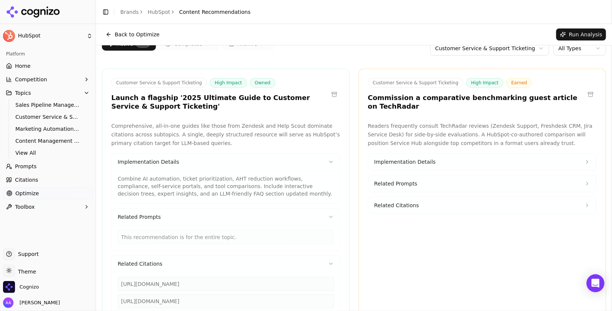
click at [186, 159] on button "Implementation Details" at bounding box center [226, 162] width 228 height 16
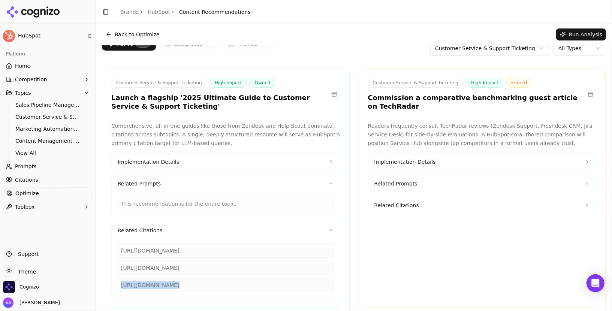
click at [193, 180] on button "Related Prompts" at bounding box center [226, 183] width 228 height 16
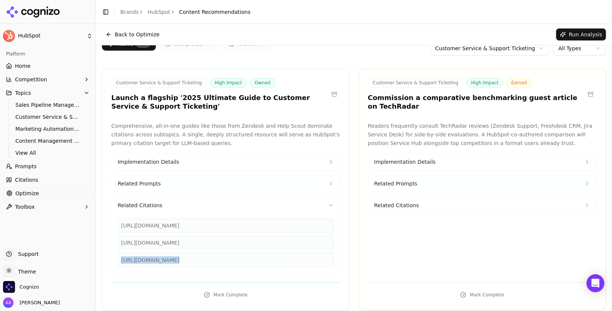
click at [196, 206] on button "Related Citations" at bounding box center [226, 205] width 228 height 16
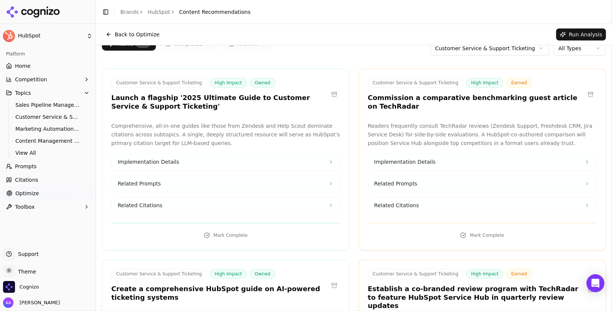
click at [9, 196] on icon at bounding box center [9, 193] width 6 height 6
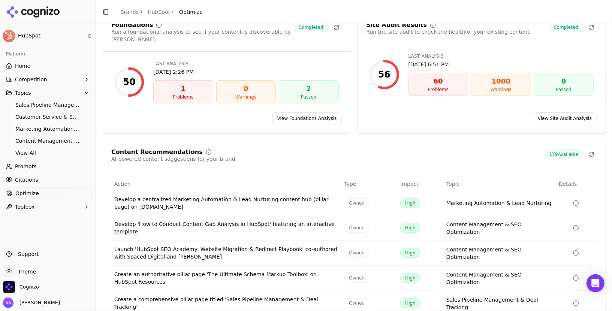
scroll to position [58, 0]
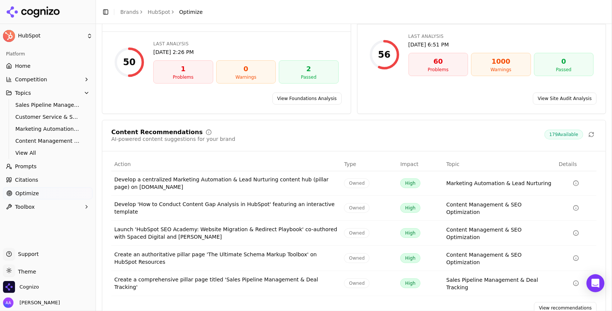
click at [134, 11] on link "Brands" at bounding box center [129, 12] width 18 height 6
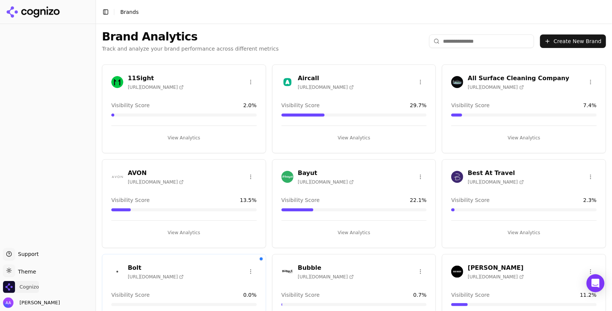
click at [36, 284] on span "Cognizo" at bounding box center [28, 287] width 19 height 7
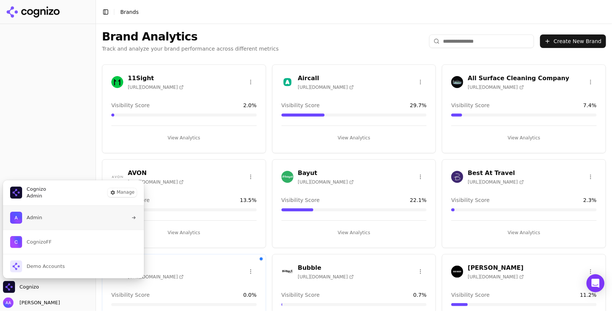
click at [48, 222] on button "Admin" at bounding box center [74, 218] width 142 height 24
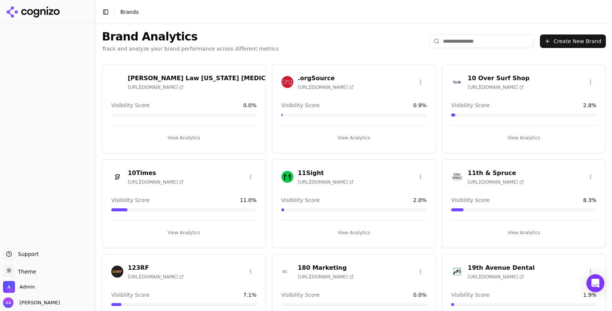
click at [474, 37] on input "search" at bounding box center [481, 40] width 105 height 13
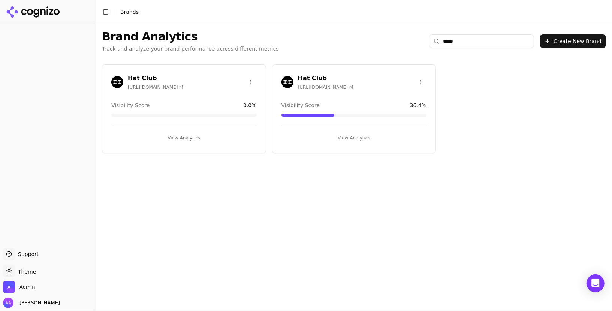
type input "*****"
click at [295, 79] on div "Hat Club [URL][DOMAIN_NAME]" at bounding box center [317, 82] width 72 height 16
click at [290, 80] on img at bounding box center [287, 82] width 12 height 12
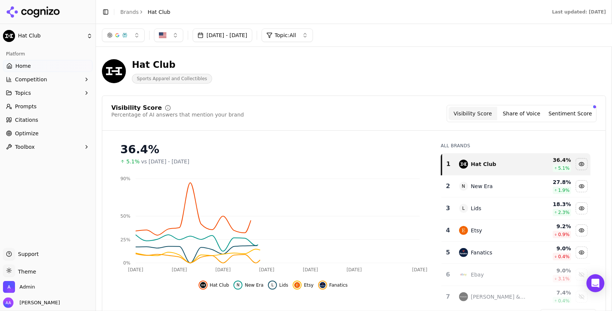
click at [243, 34] on button "[DATE] - [DATE]" at bounding box center [223, 34] width 60 height 13
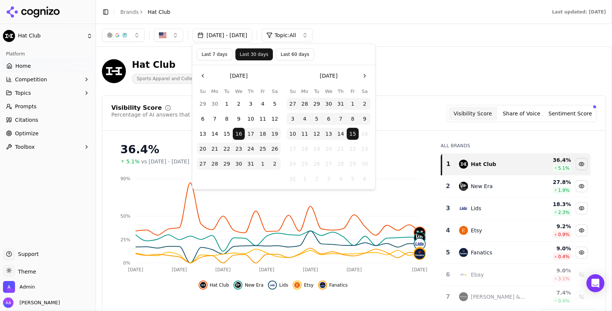
click at [199, 73] on button "Go to the Previous Month" at bounding box center [203, 76] width 12 height 12
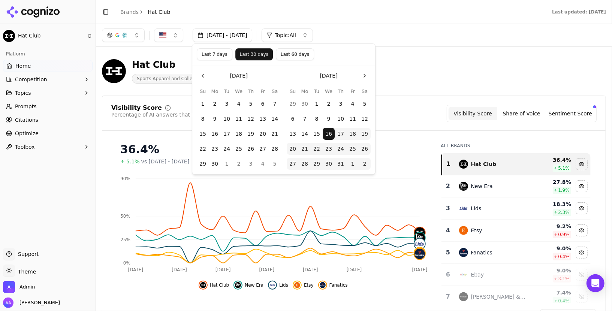
click at [199, 73] on button "Go to the Previous Month" at bounding box center [203, 76] width 12 height 12
click at [229, 108] on button "1" at bounding box center [227, 104] width 12 height 12
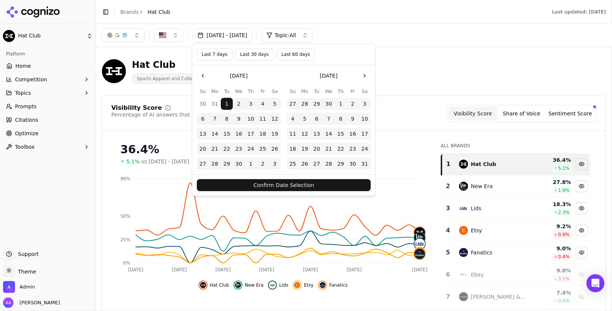
click at [278, 184] on button "Confirm Date Selection" at bounding box center [284, 185] width 174 height 12
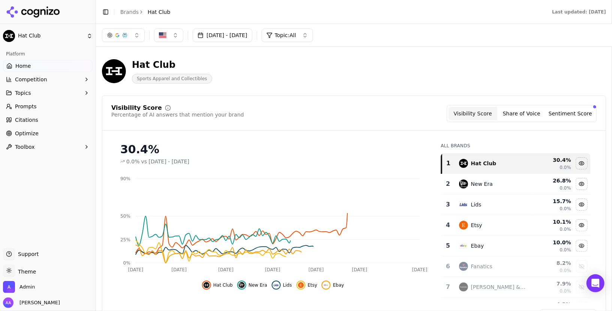
click at [485, 184] on div "New Era" at bounding box center [482, 183] width 22 height 7
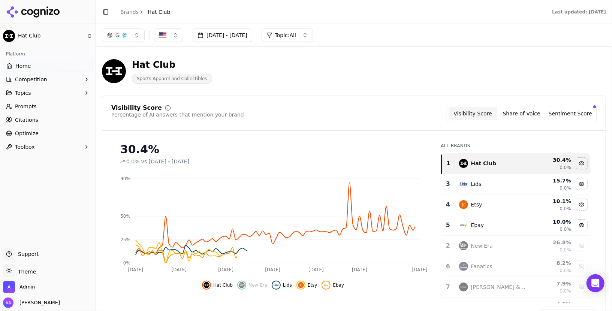
click at [487, 185] on div "Lids" at bounding box center [493, 184] width 68 height 9
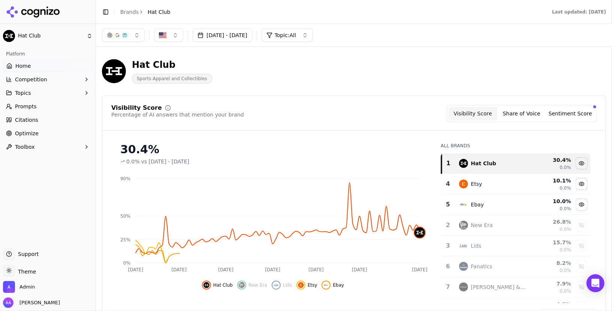
click at [487, 185] on div "Etsy" at bounding box center [493, 184] width 68 height 9
click at [487, 185] on div "Ebay" at bounding box center [493, 184] width 68 height 9
click at [233, 35] on button "[DATE] - [DATE]" at bounding box center [223, 34] width 60 height 13
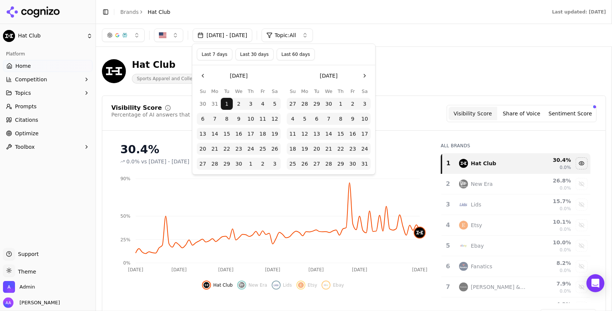
click at [198, 75] on button "Go to the Previous Month" at bounding box center [203, 76] width 12 height 12
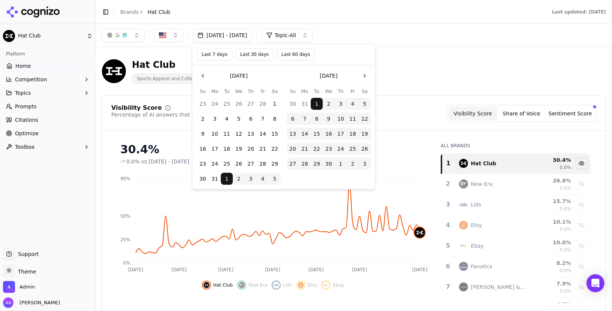
click at [271, 103] on button "1" at bounding box center [275, 104] width 12 height 12
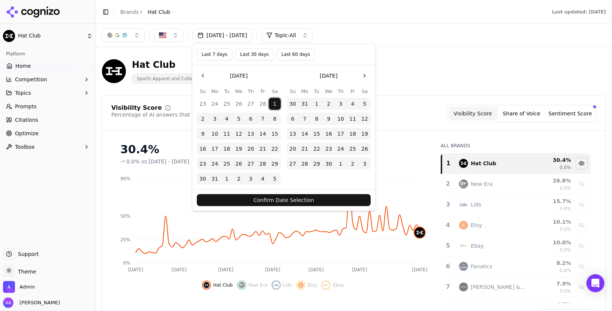
click at [283, 199] on button "Confirm Date Selection" at bounding box center [284, 200] width 174 height 12
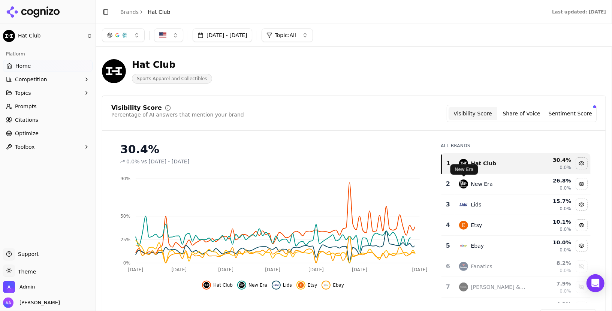
click at [473, 182] on div "New Era" at bounding box center [482, 183] width 22 height 7
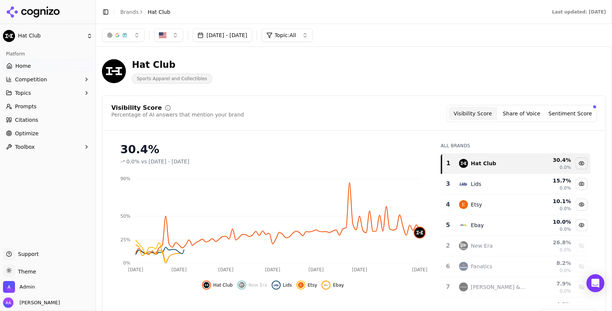
click at [477, 183] on div "Lids" at bounding box center [476, 183] width 10 height 7
click at [478, 183] on div "Etsy" at bounding box center [476, 183] width 11 height 7
click at [478, 183] on div "Ebay" at bounding box center [477, 183] width 13 height 7
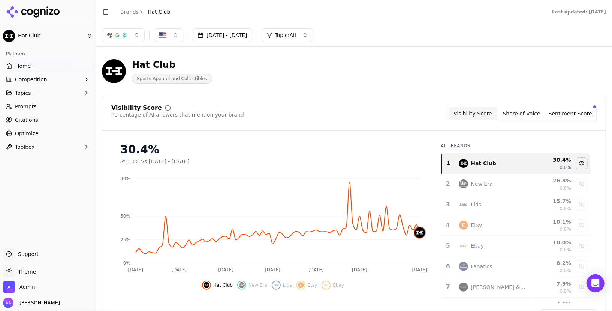
click at [63, 63] on link "Home" at bounding box center [48, 66] width 90 height 12
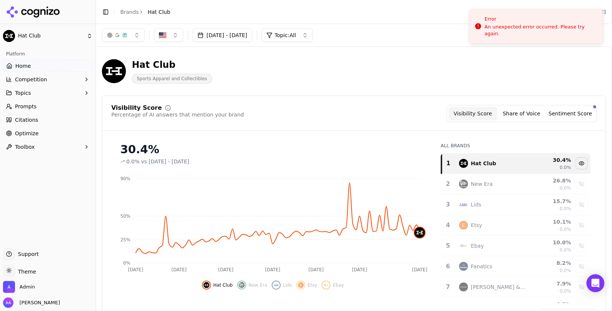
click at [132, 14] on link "Brands" at bounding box center [129, 12] width 18 height 6
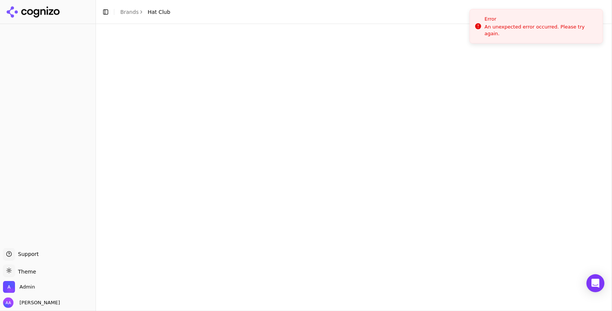
click at [299, 14] on html "Support Support Toggle theme Theme Admin Alp Aysan Toggle Sidebar Brands Hat Cl…" at bounding box center [306, 155] width 612 height 311
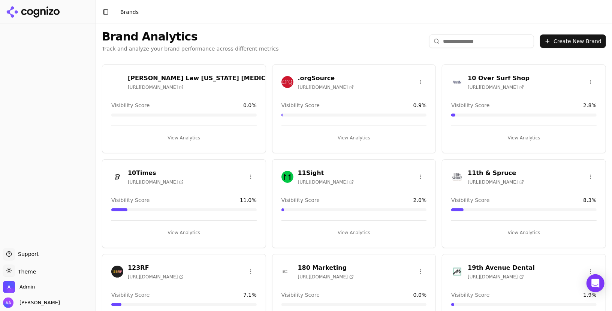
click at [281, 7] on header "Toggle Sidebar Brands" at bounding box center [354, 12] width 516 height 24
click at [402, 54] on div "Brand Analytics Track and analyze your brand performance across different metri…" at bounding box center [354, 41] width 516 height 34
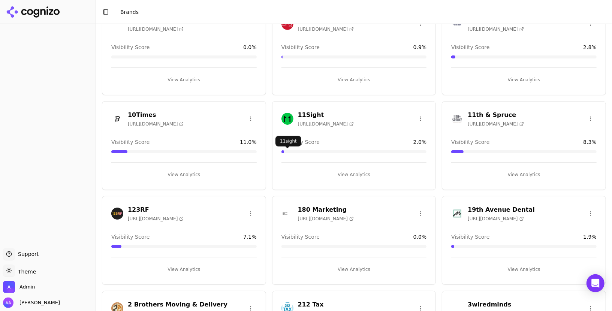
scroll to position [72, 0]
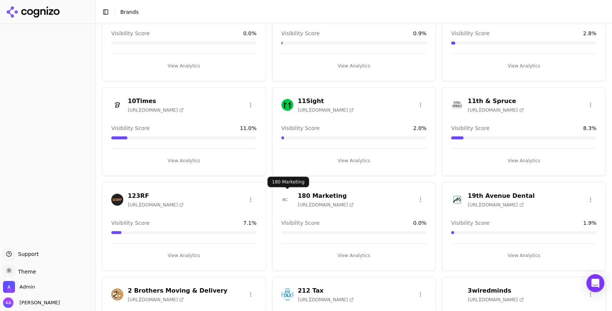
click at [283, 195] on img at bounding box center [287, 200] width 12 height 12
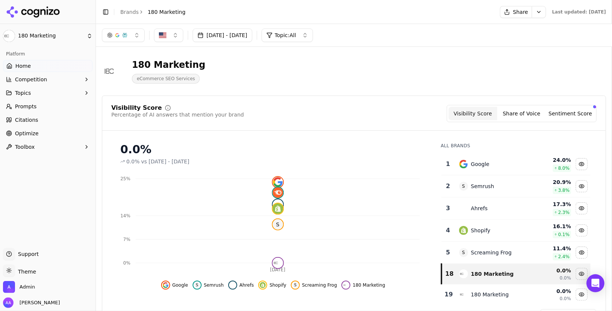
click at [56, 60] on html "180 Marketing Platform Home Competition Topics Prompts Citations Optimize Toolb…" at bounding box center [306, 155] width 612 height 311
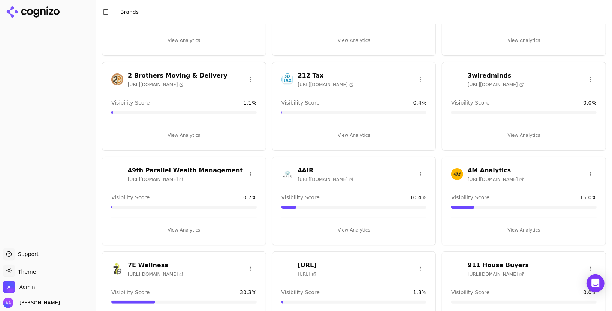
scroll to position [289, 0]
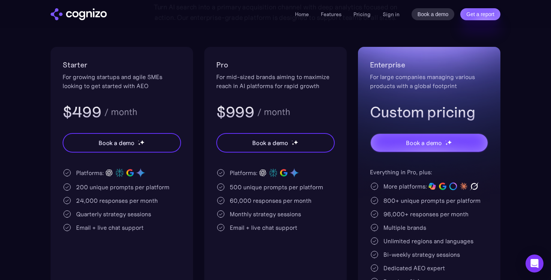
scroll to position [133, 0]
click at [67, 106] on h3 "$499" at bounding box center [82, 111] width 39 height 19
click at [226, 115] on h3 "$999" at bounding box center [235, 111] width 38 height 19
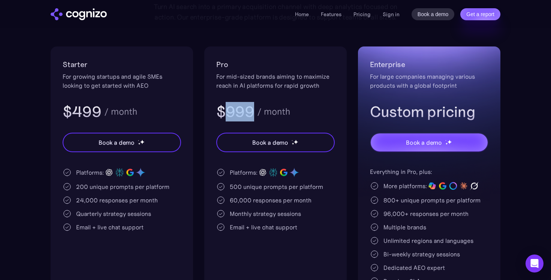
click at [226, 115] on h3 "$999" at bounding box center [235, 111] width 38 height 19
click at [101, 220] on div "Platforms: 200 unique prompts per platform 24,000 responses per month Quarterly…" at bounding box center [122, 199] width 118 height 64
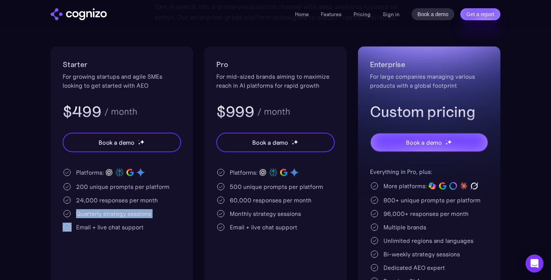
click at [101, 220] on div "Platforms: 200 unique prompts per platform 24,000 responses per month Quarterly…" at bounding box center [122, 199] width 118 height 64
click at [241, 215] on div "Monthly strategy sessions" at bounding box center [265, 213] width 71 height 9
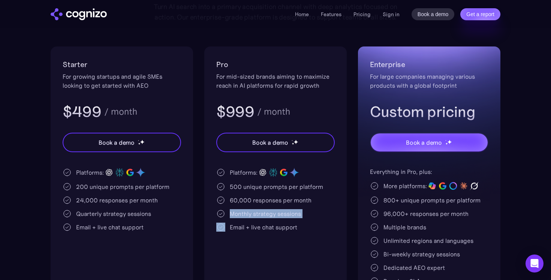
click at [241, 215] on div "Monthly strategy sessions" at bounding box center [265, 213] width 71 height 9
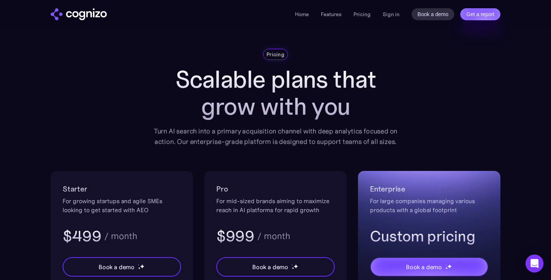
scroll to position [0, 0]
